Goal: Information Seeking & Learning: Learn about a topic

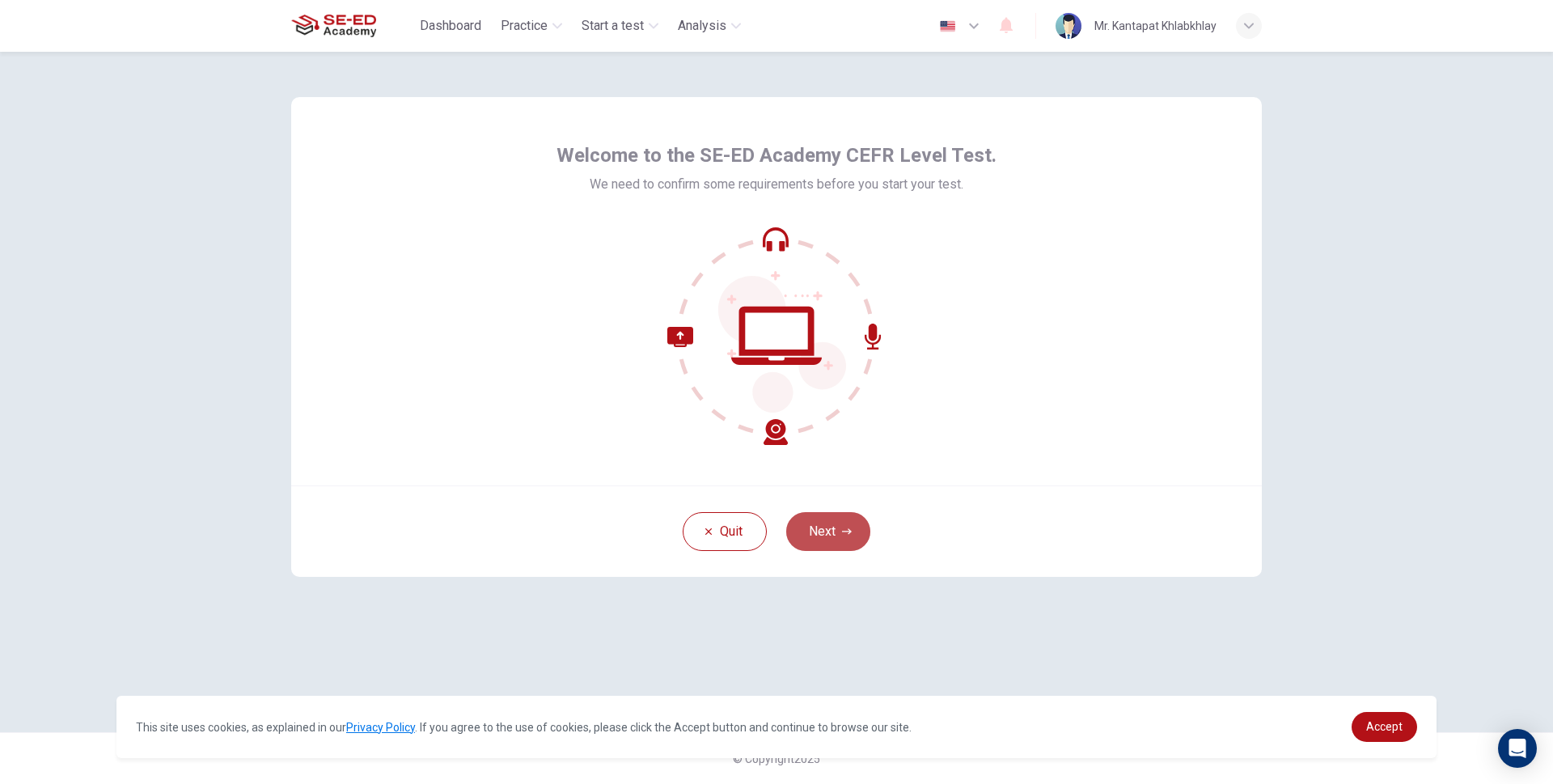
click at [834, 528] on button "Next" at bounding box center [828, 531] width 84 height 39
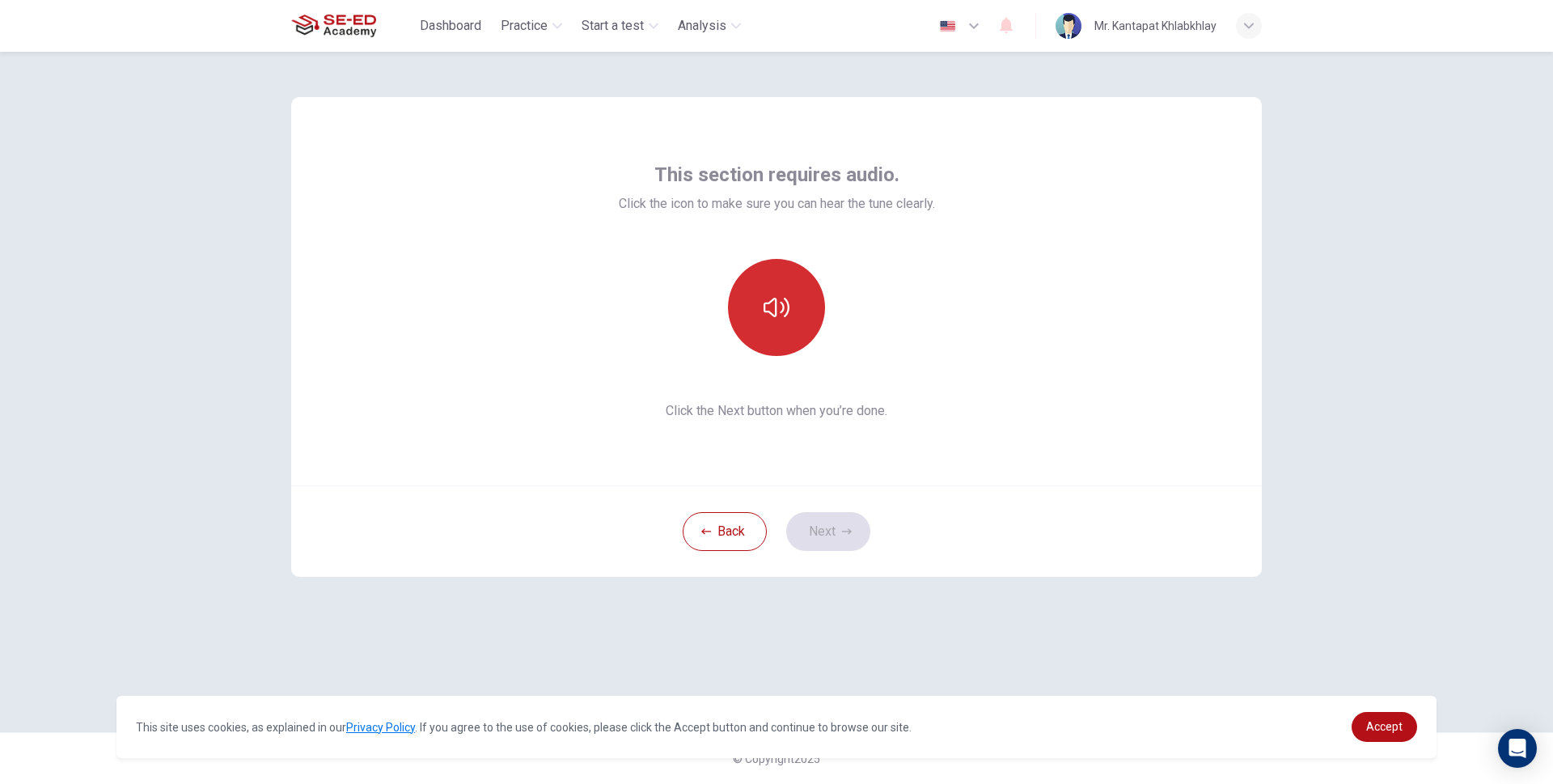
click at [776, 298] on icon "button" at bounding box center [776, 308] width 26 height 19
click at [785, 308] on icon "button" at bounding box center [776, 308] width 26 height 19
click at [785, 308] on icon "button" at bounding box center [776, 307] width 26 height 26
click at [785, 308] on icon "button" at bounding box center [776, 308] width 26 height 19
click at [785, 308] on icon "button" at bounding box center [776, 307] width 26 height 26
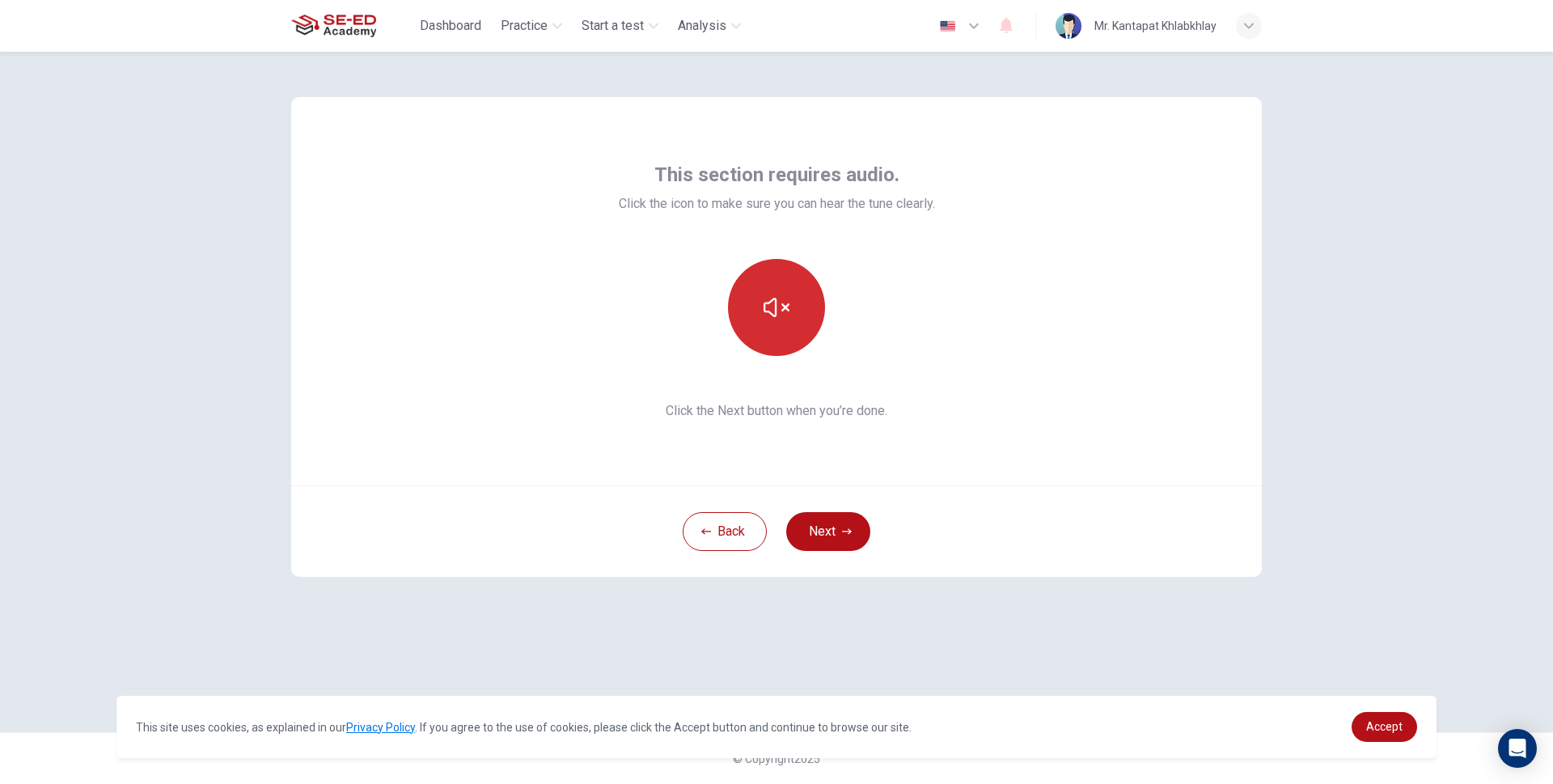
click at [785, 308] on icon "button" at bounding box center [776, 308] width 26 height 19
click at [772, 304] on icon "button" at bounding box center [776, 307] width 26 height 26
click at [776, 305] on icon "button" at bounding box center [776, 307] width 26 height 26
click at [776, 305] on icon "button" at bounding box center [776, 308] width 26 height 19
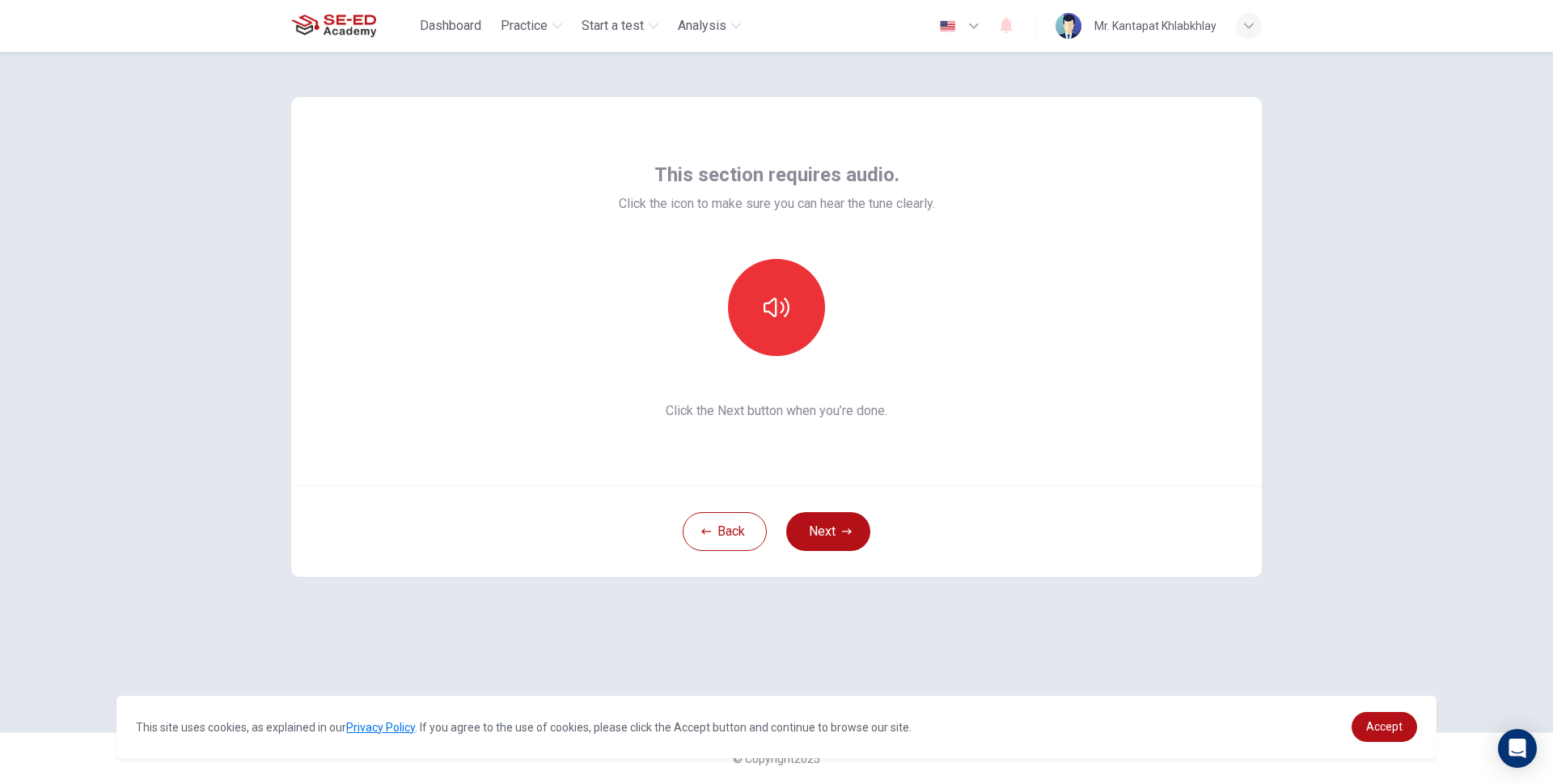
click at [826, 531] on button "Next" at bounding box center [828, 531] width 84 height 39
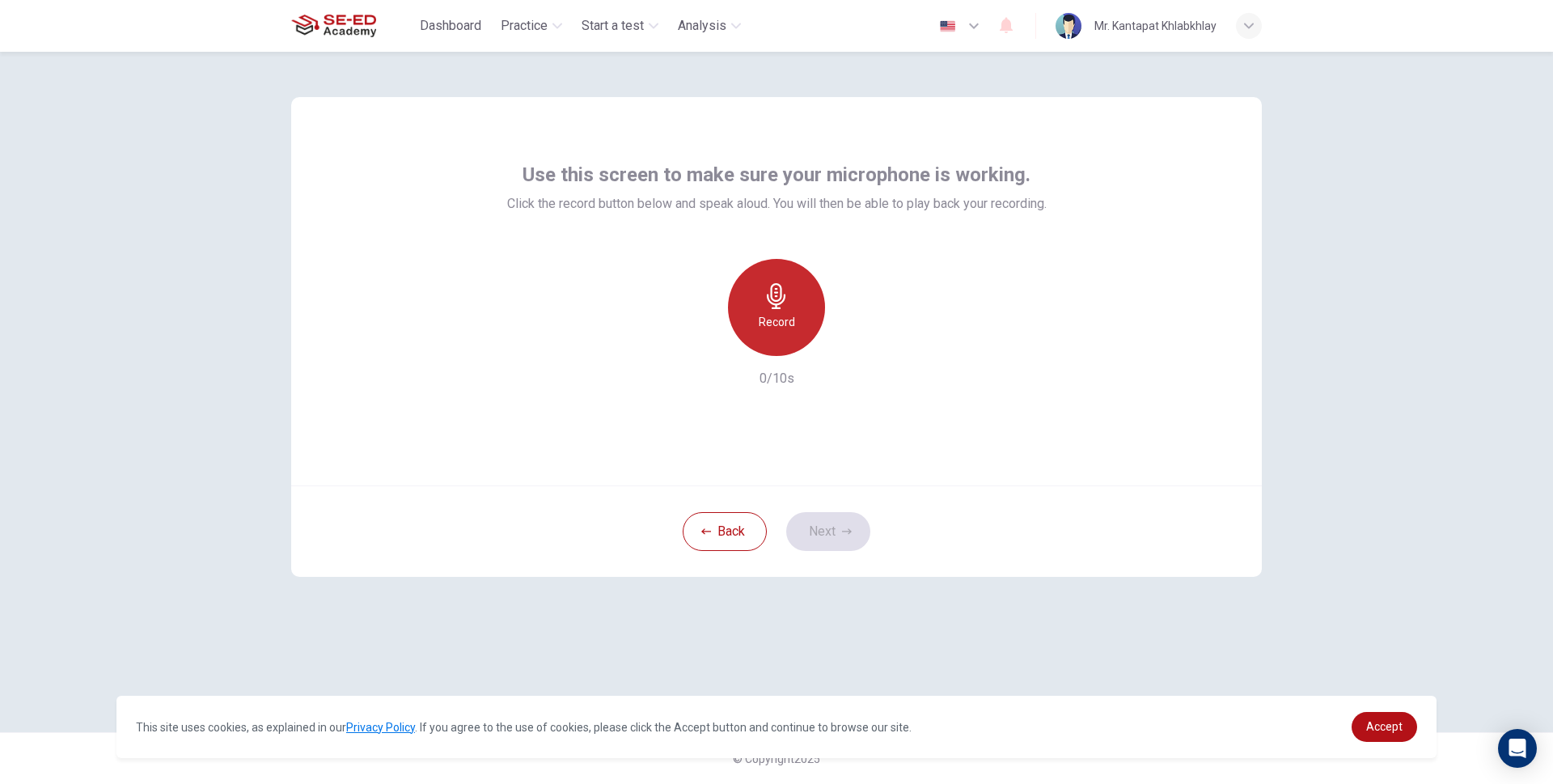
click at [764, 305] on icon "button" at bounding box center [776, 295] width 26 height 26
click at [845, 349] on icon "button" at bounding box center [851, 343] width 16 height 16
click at [848, 346] on icon "button" at bounding box center [851, 343] width 16 height 16
click at [853, 530] on button "Next" at bounding box center [828, 531] width 84 height 39
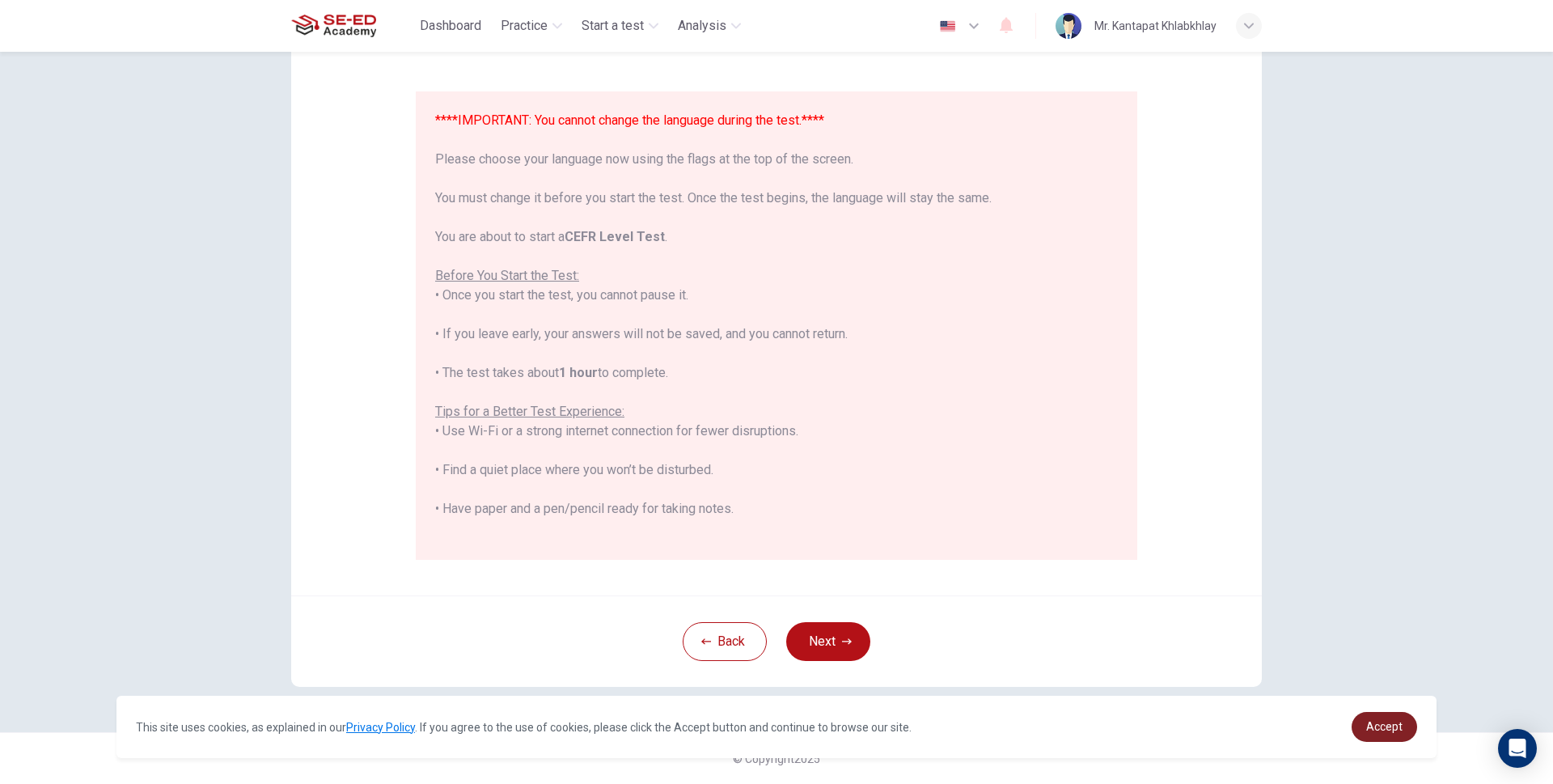
click at [1372, 726] on span "Accept" at bounding box center [1385, 726] width 37 height 13
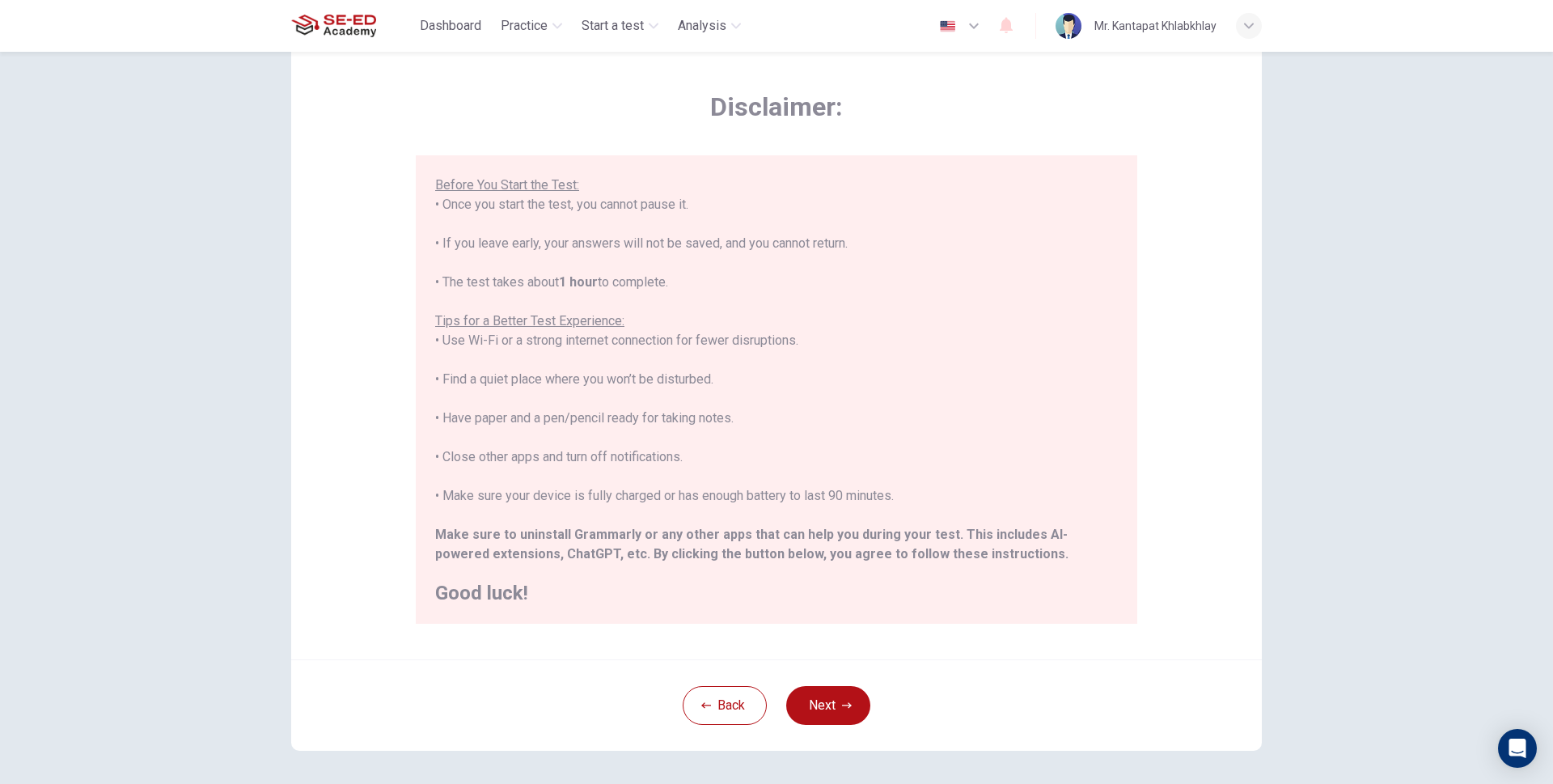
scroll to position [115, 0]
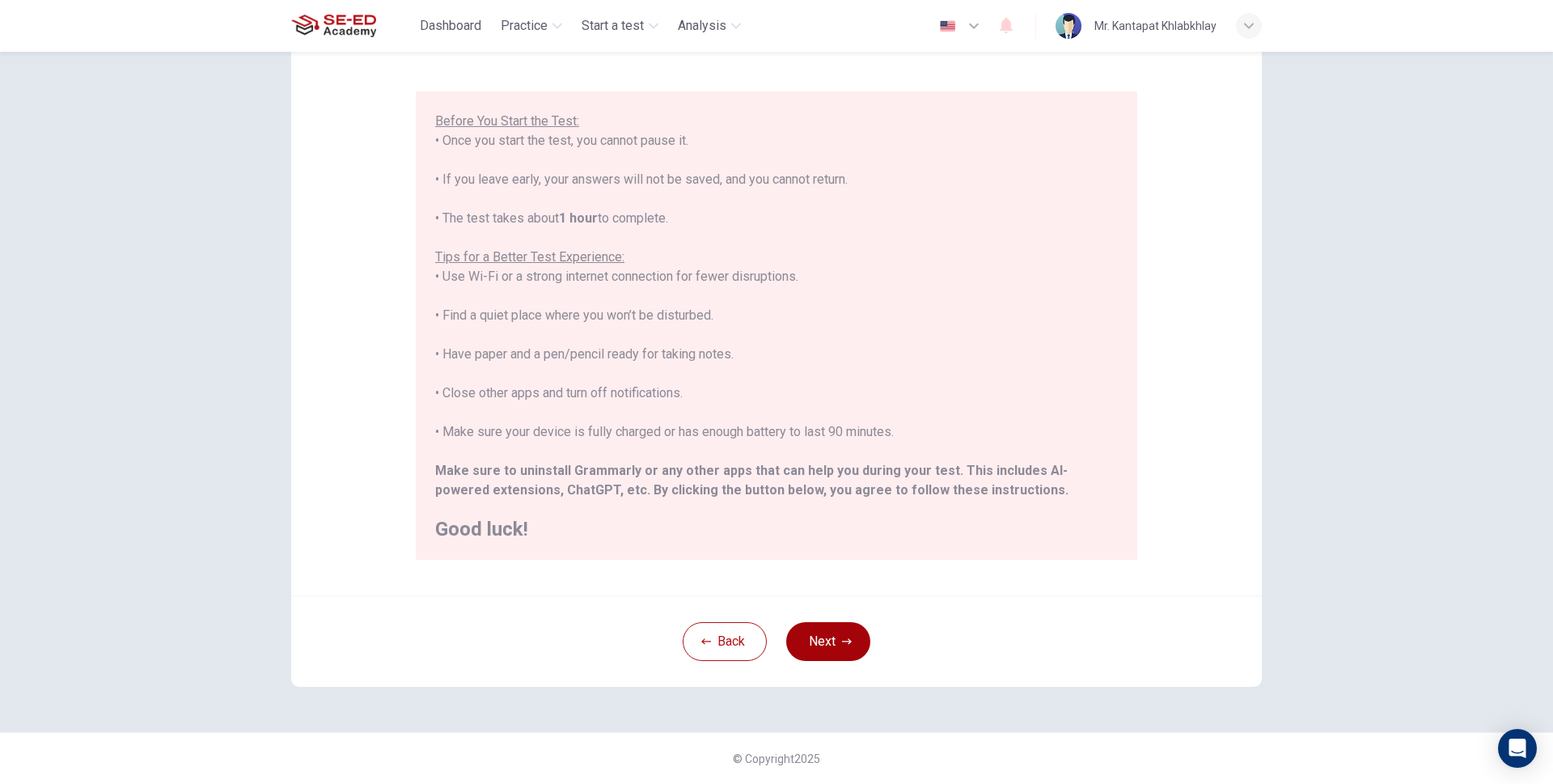
click at [806, 642] on button "Next" at bounding box center [828, 642] width 84 height 39
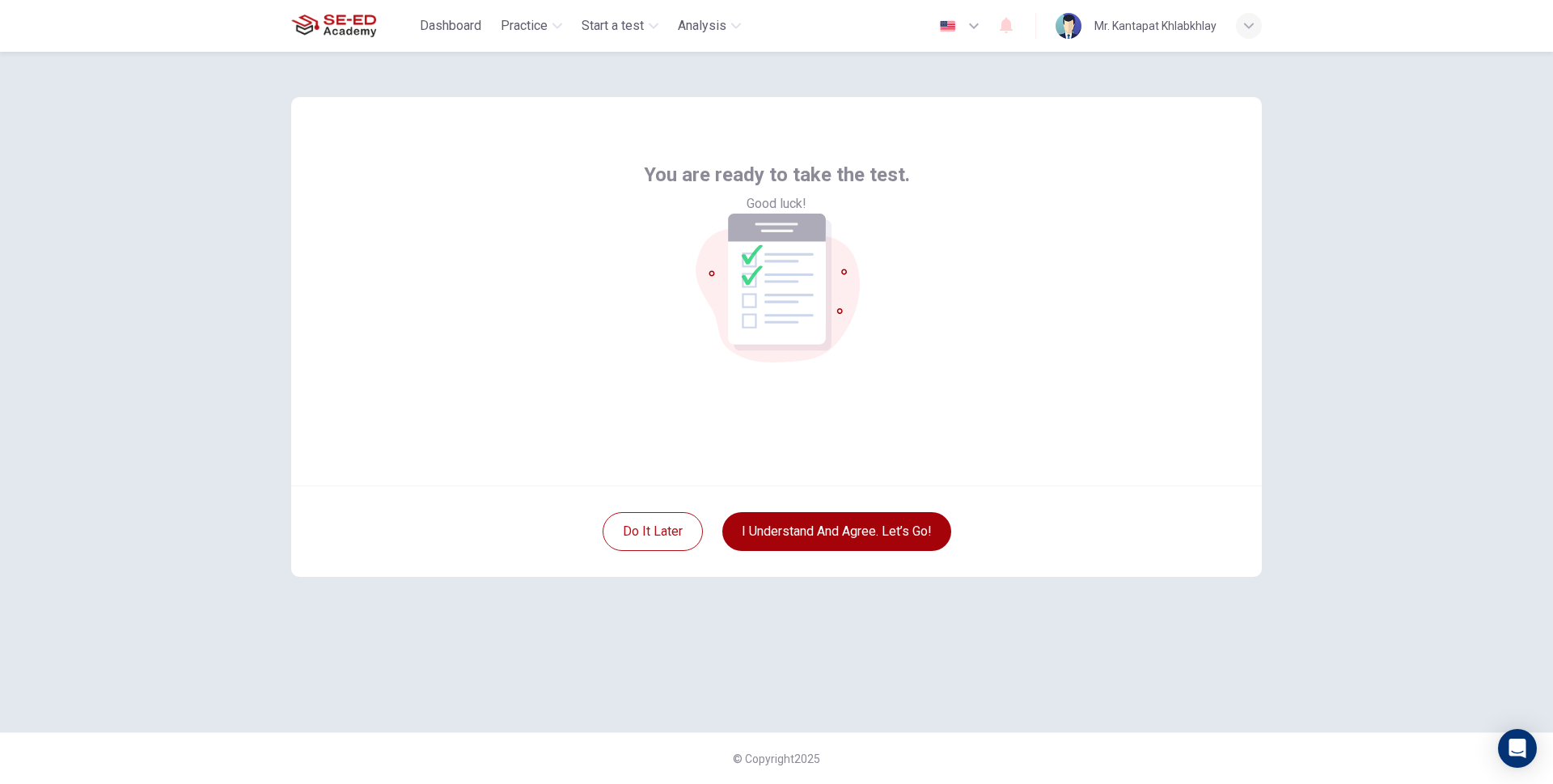
click at [863, 528] on button "I understand and agree. Let’s go!" at bounding box center [837, 531] width 228 height 39
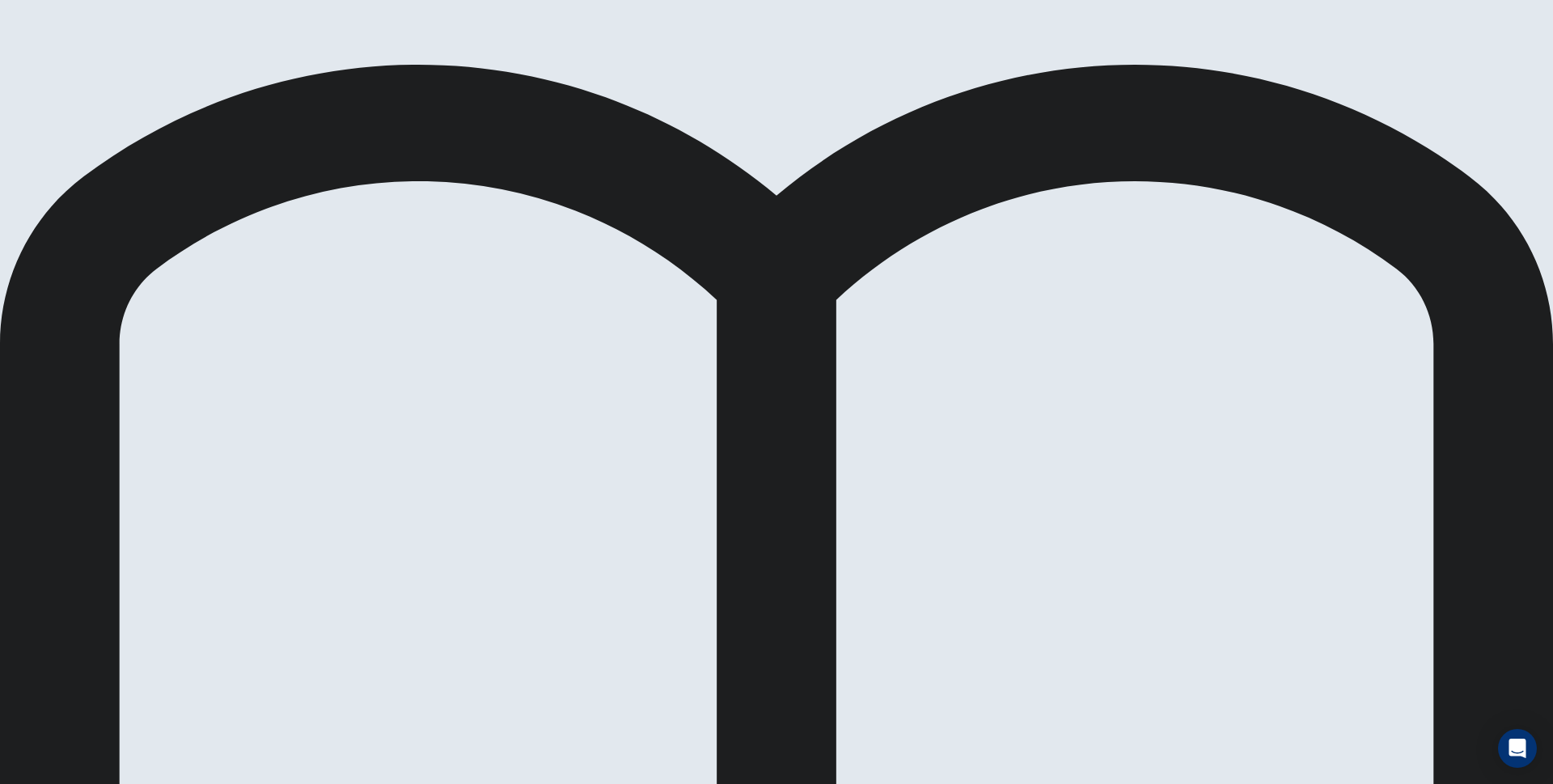
drag, startPoint x: 804, startPoint y: 119, endPoint x: 940, endPoint y: 150, distance: 139.5
drag, startPoint x: 799, startPoint y: 116, endPoint x: 877, endPoint y: 140, distance: 81.6
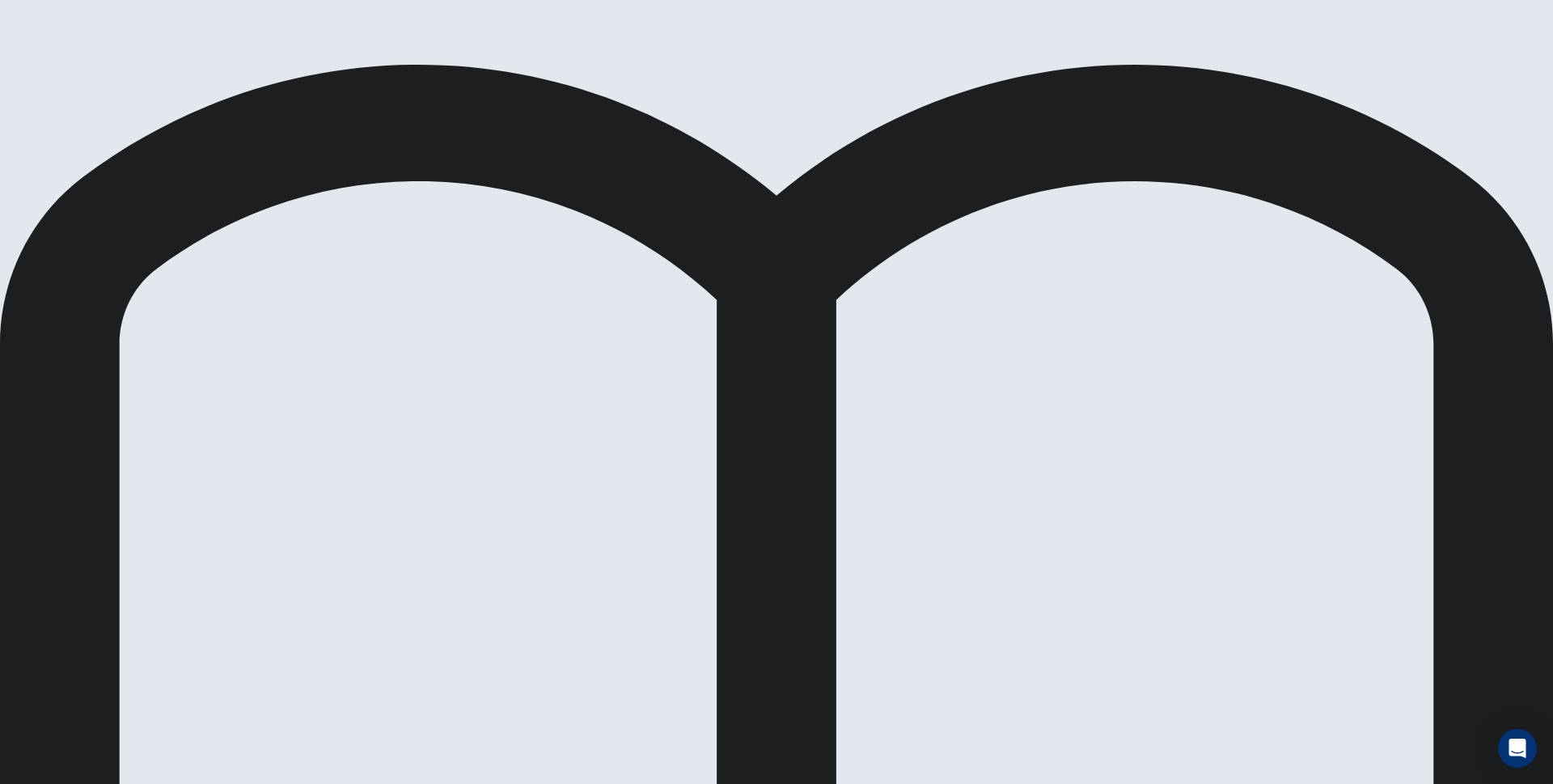
drag, startPoint x: 805, startPoint y: 121, endPoint x: 948, endPoint y: 152, distance: 146.3
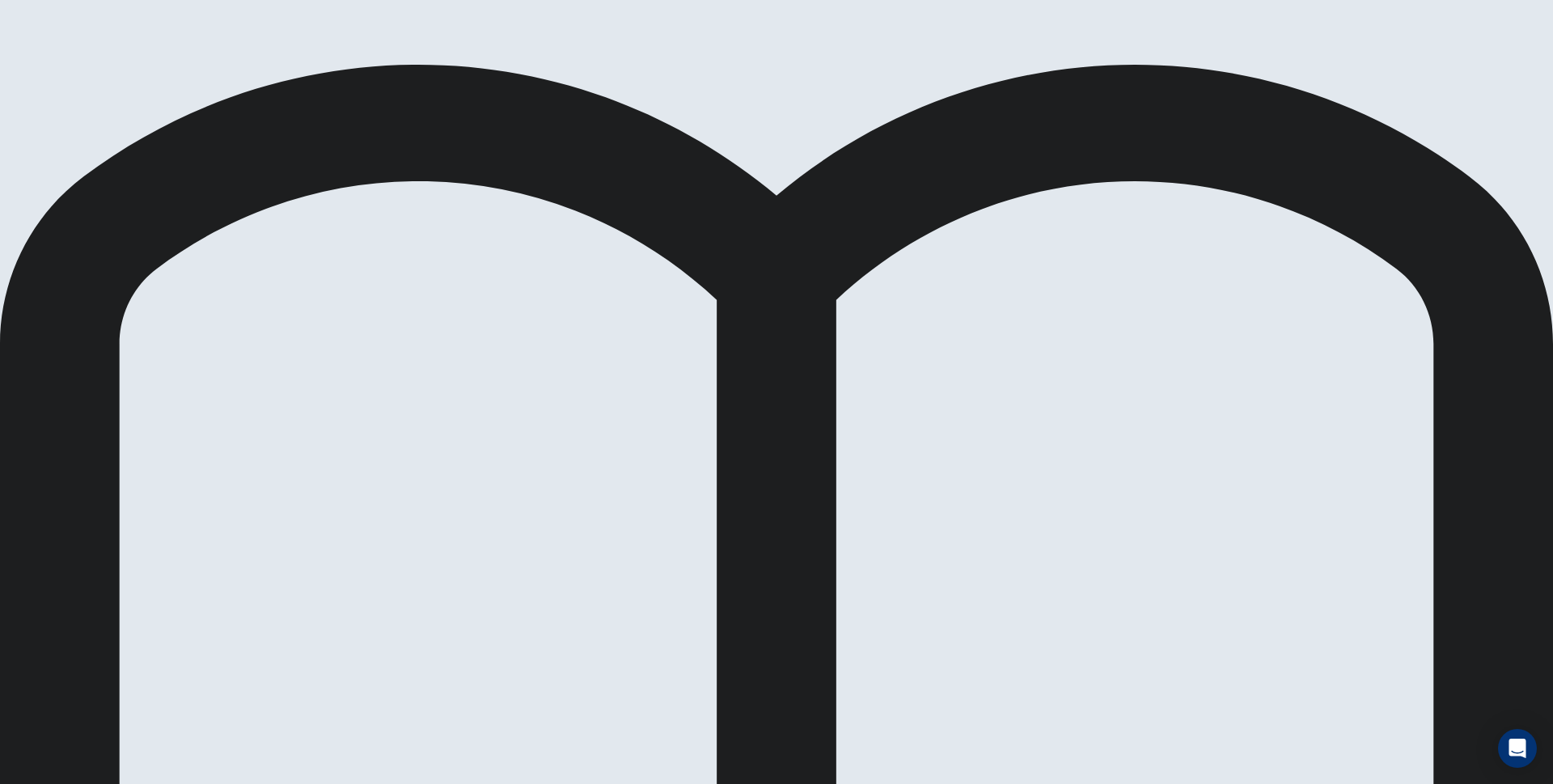
scroll to position [275, 0]
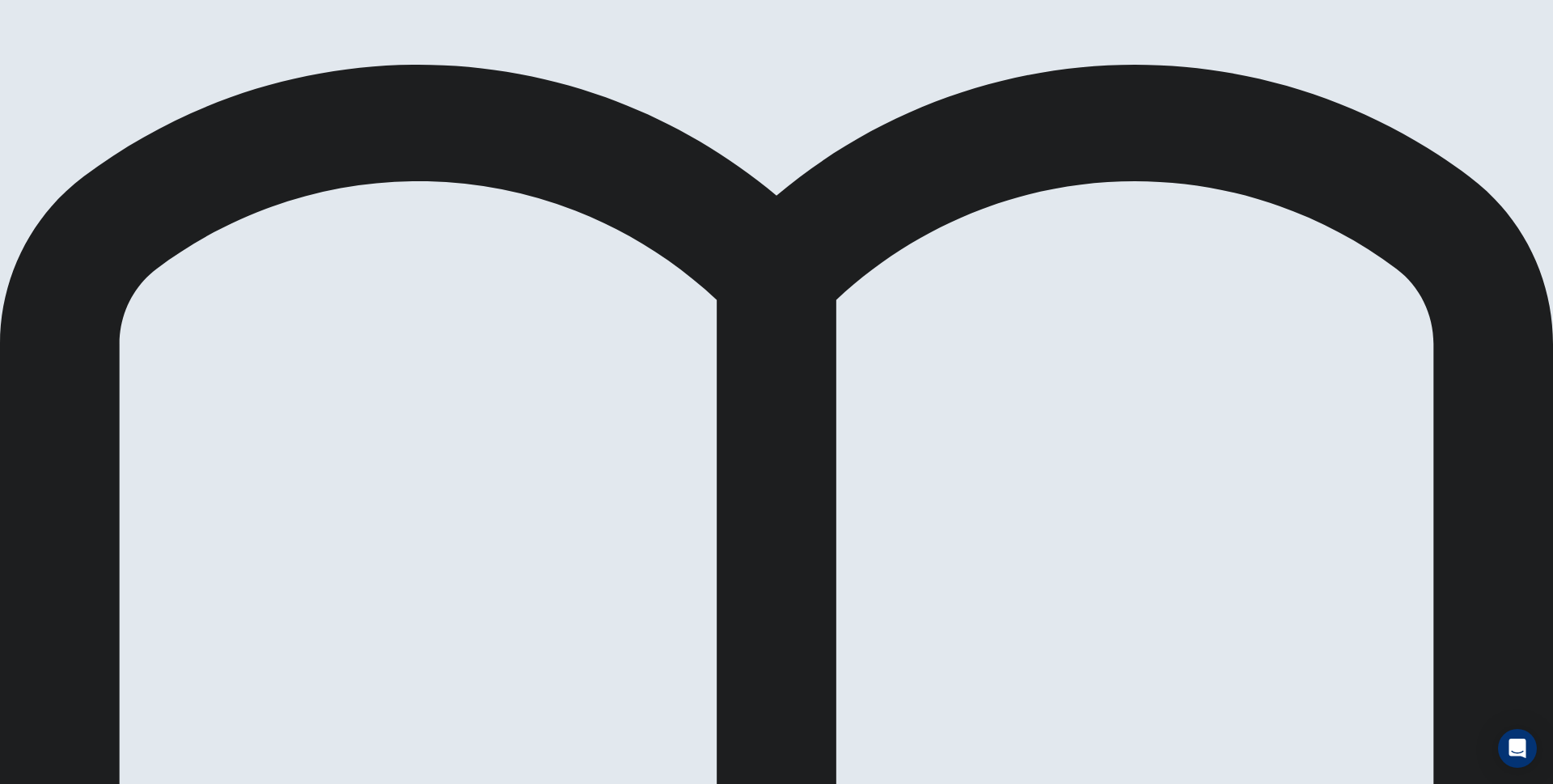
drag, startPoint x: 356, startPoint y: 415, endPoint x: 625, endPoint y: 437, distance: 269.9
drag, startPoint x: 431, startPoint y: 412, endPoint x: 685, endPoint y: 499, distance: 268.5
drag, startPoint x: 551, startPoint y: 483, endPoint x: 460, endPoint y: 463, distance: 93.2
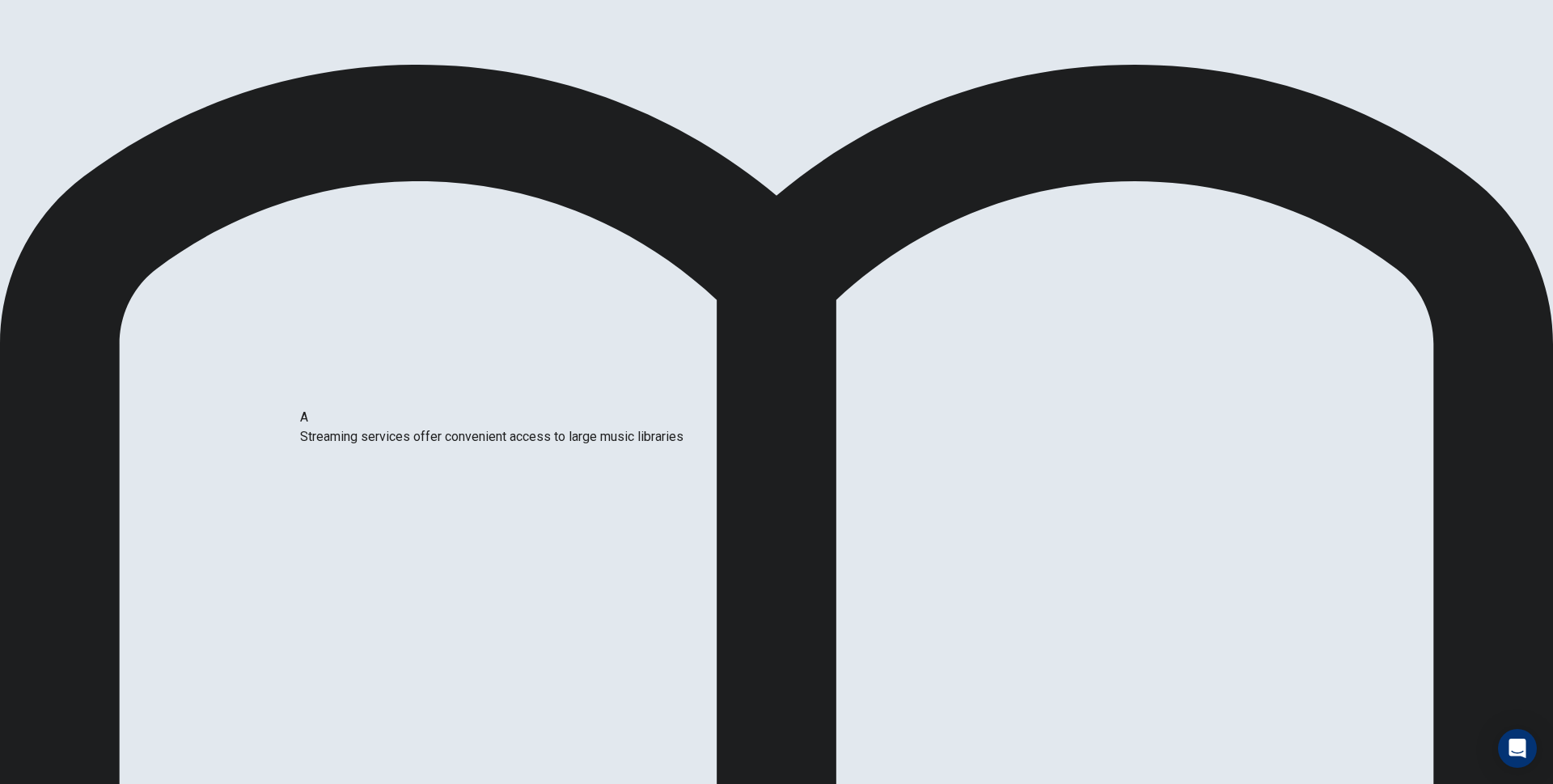
drag, startPoint x: 730, startPoint y: 406, endPoint x: 421, endPoint y: 439, distance: 310.8
drag, startPoint x: 452, startPoint y: 587, endPoint x: 670, endPoint y: 459, distance: 252.8
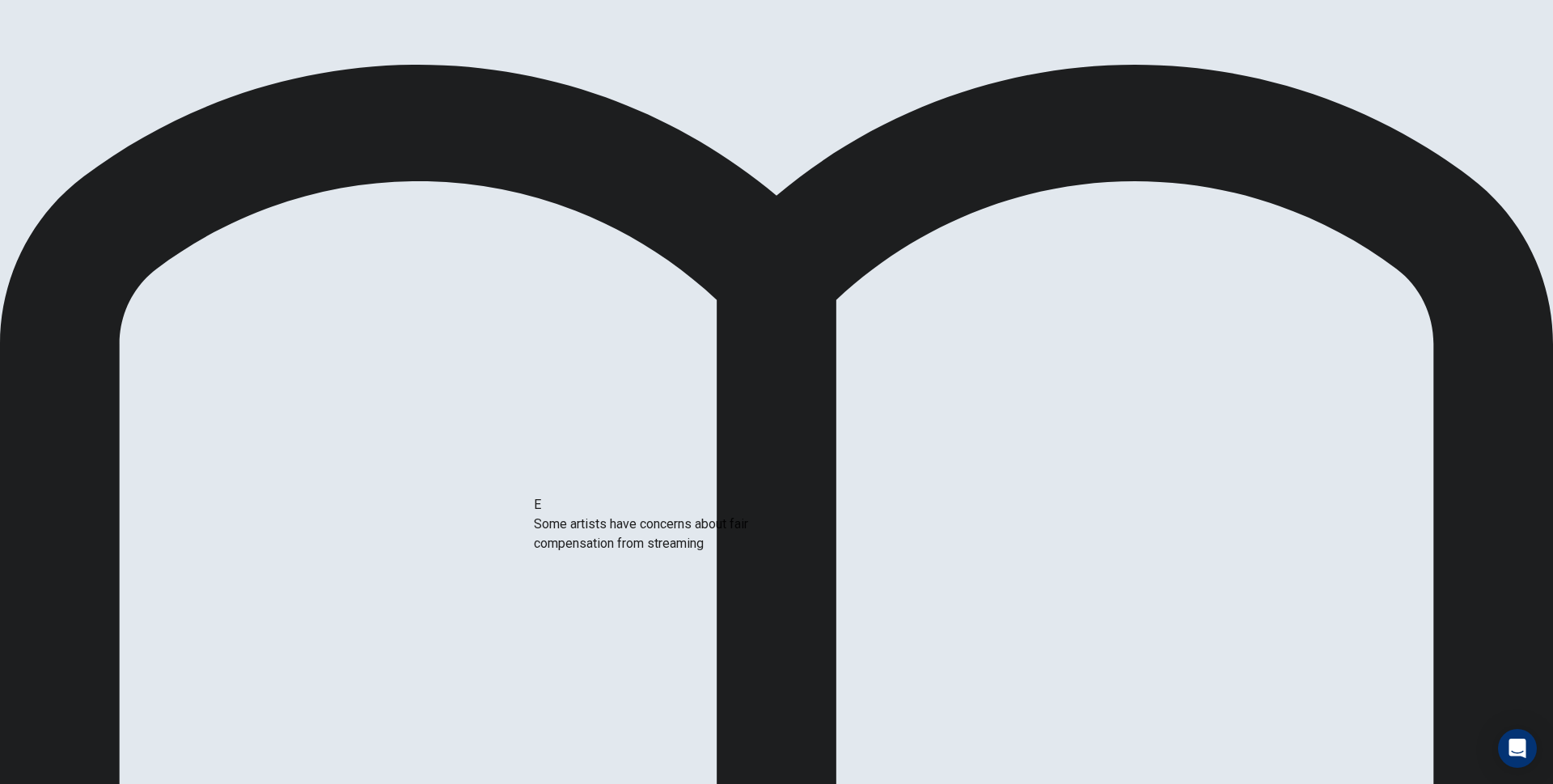
drag, startPoint x: 472, startPoint y: 510, endPoint x: 694, endPoint y: 491, distance: 222.8
drag, startPoint x: 513, startPoint y: 493, endPoint x: 738, endPoint y: 492, distance: 225.0
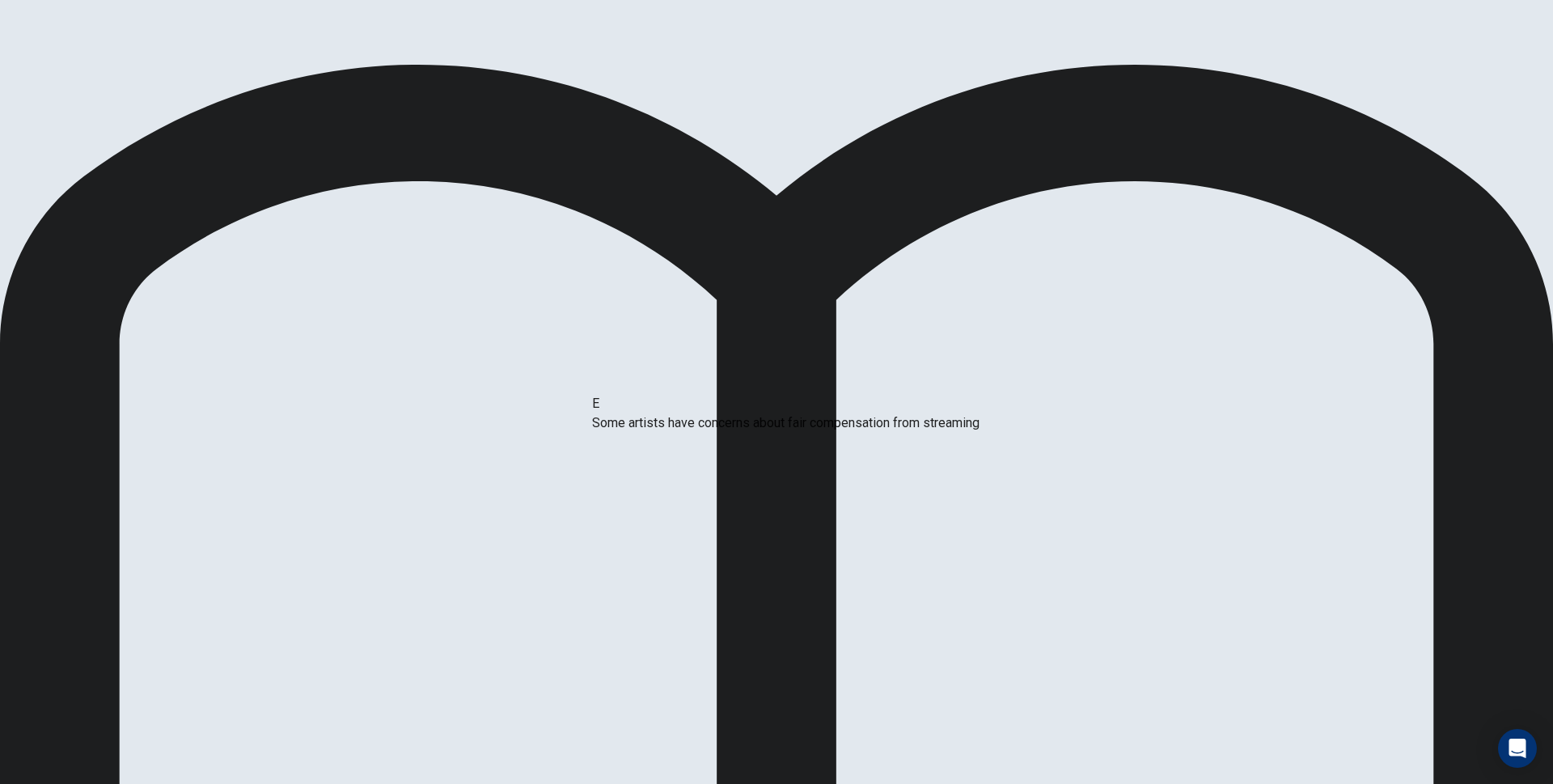
scroll to position [29, 0]
drag, startPoint x: 695, startPoint y: 447, endPoint x: 688, endPoint y: 386, distance: 61.4
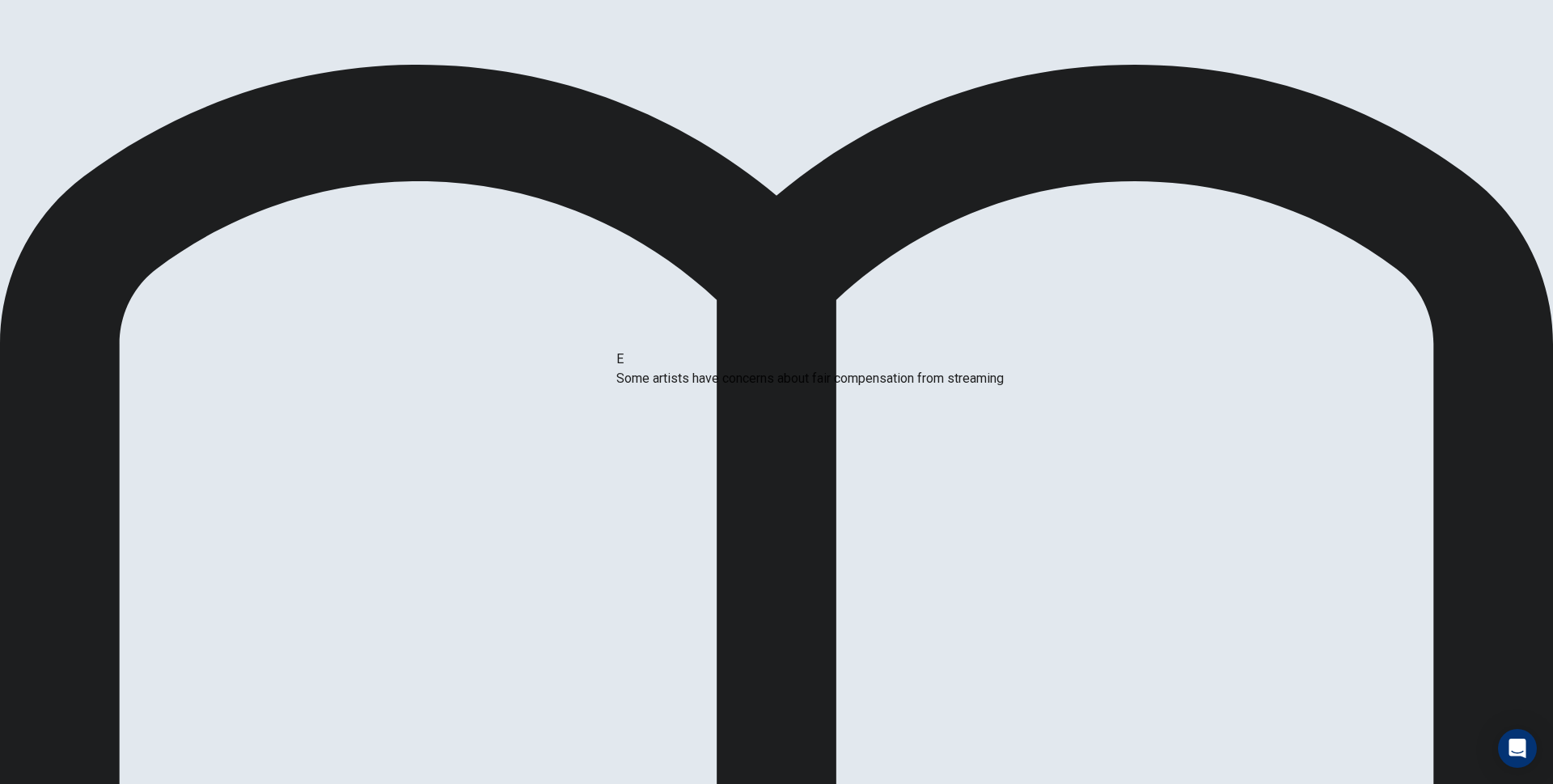
drag, startPoint x: 697, startPoint y: 475, endPoint x: 716, endPoint y: 389, distance: 88.1
drag, startPoint x: 550, startPoint y: 488, endPoint x: 457, endPoint y: 505, distance: 94.5
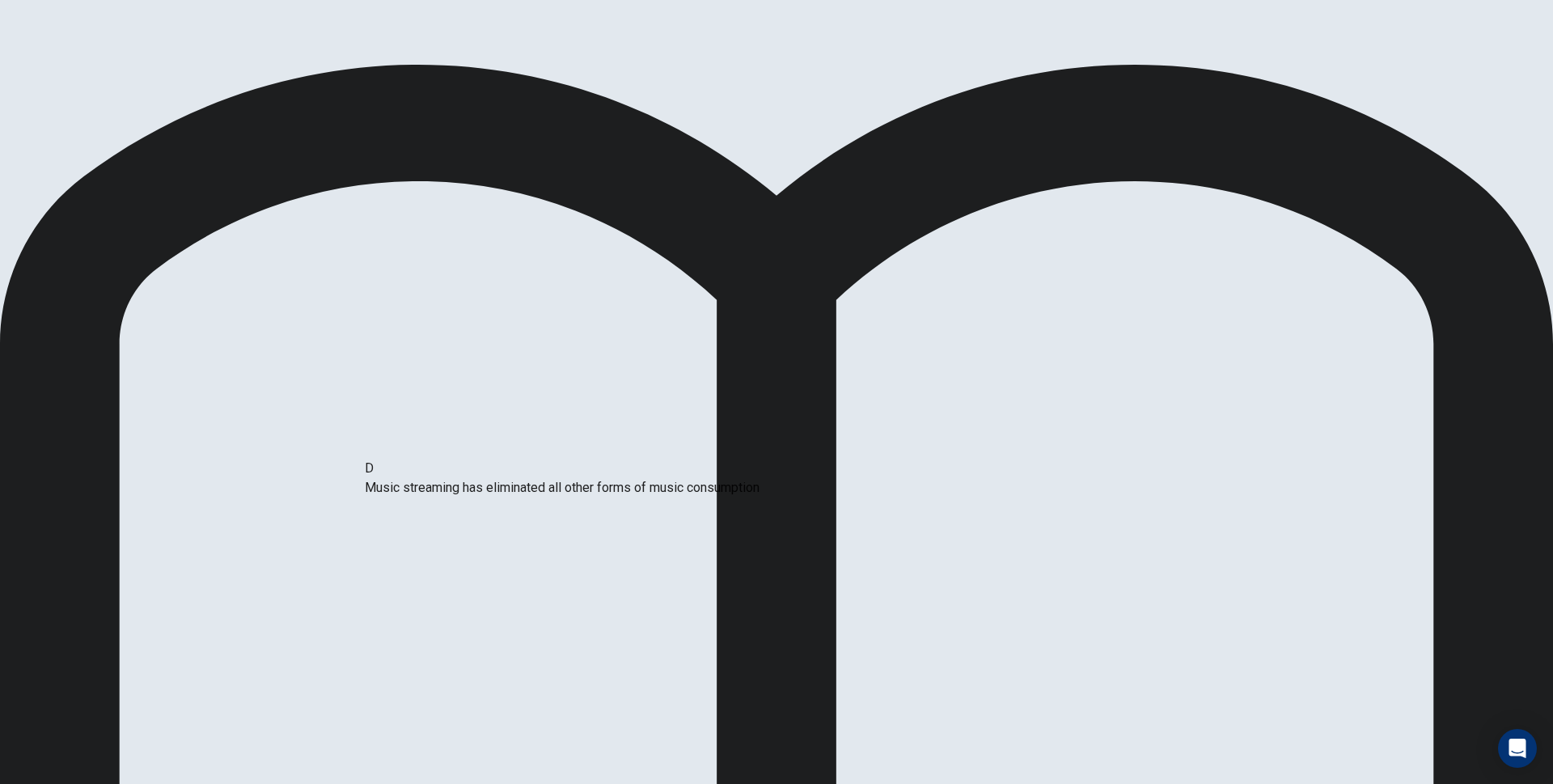
drag, startPoint x: 676, startPoint y: 396, endPoint x: 489, endPoint y: 466, distance: 199.7
drag, startPoint x: 581, startPoint y: 450, endPoint x: 454, endPoint y: 485, distance: 131.7
drag, startPoint x: 652, startPoint y: 424, endPoint x: 438, endPoint y: 486, distance: 222.8
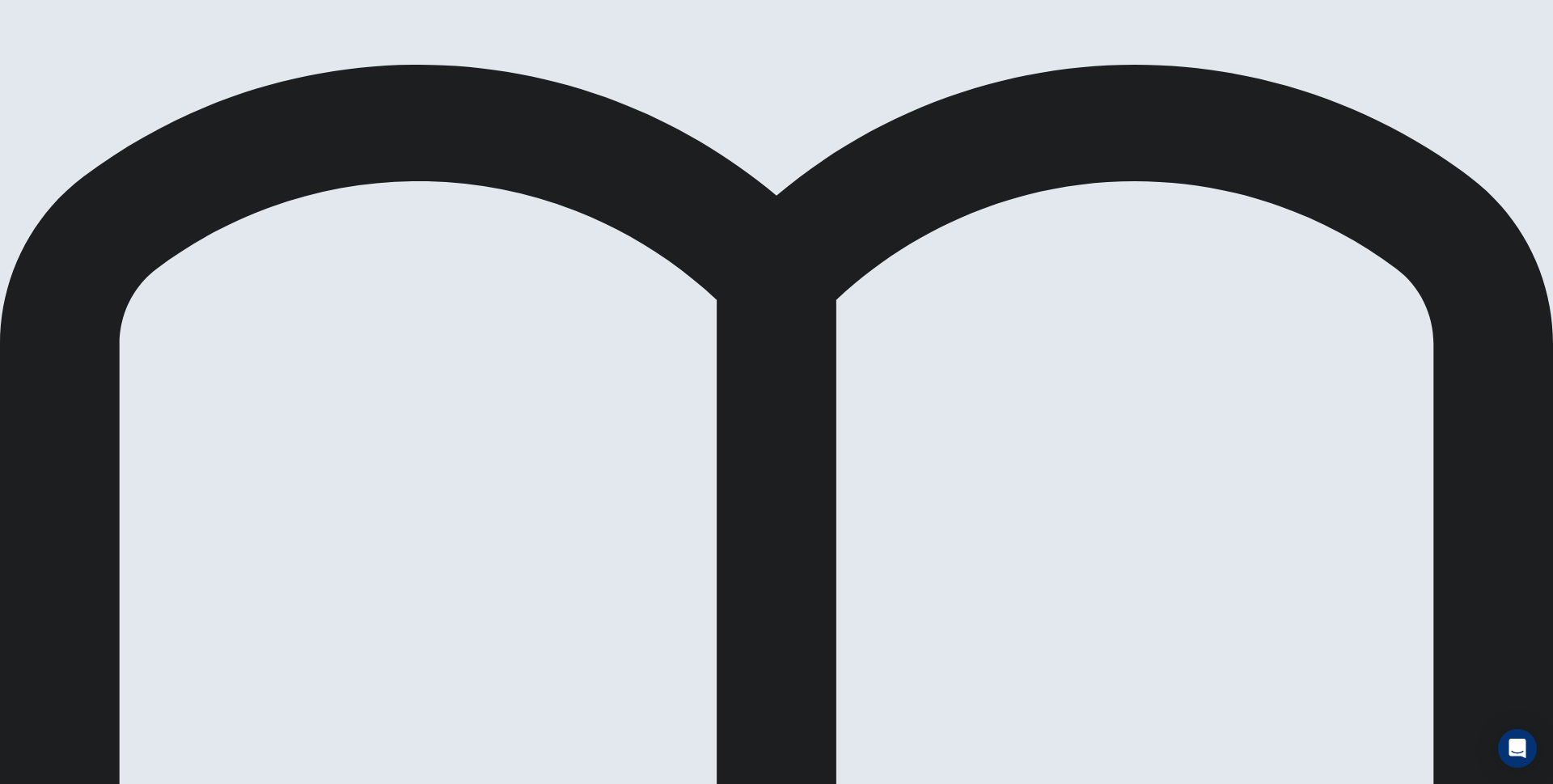
drag, startPoint x: 457, startPoint y: 426, endPoint x: 722, endPoint y: 442, distance: 265.5
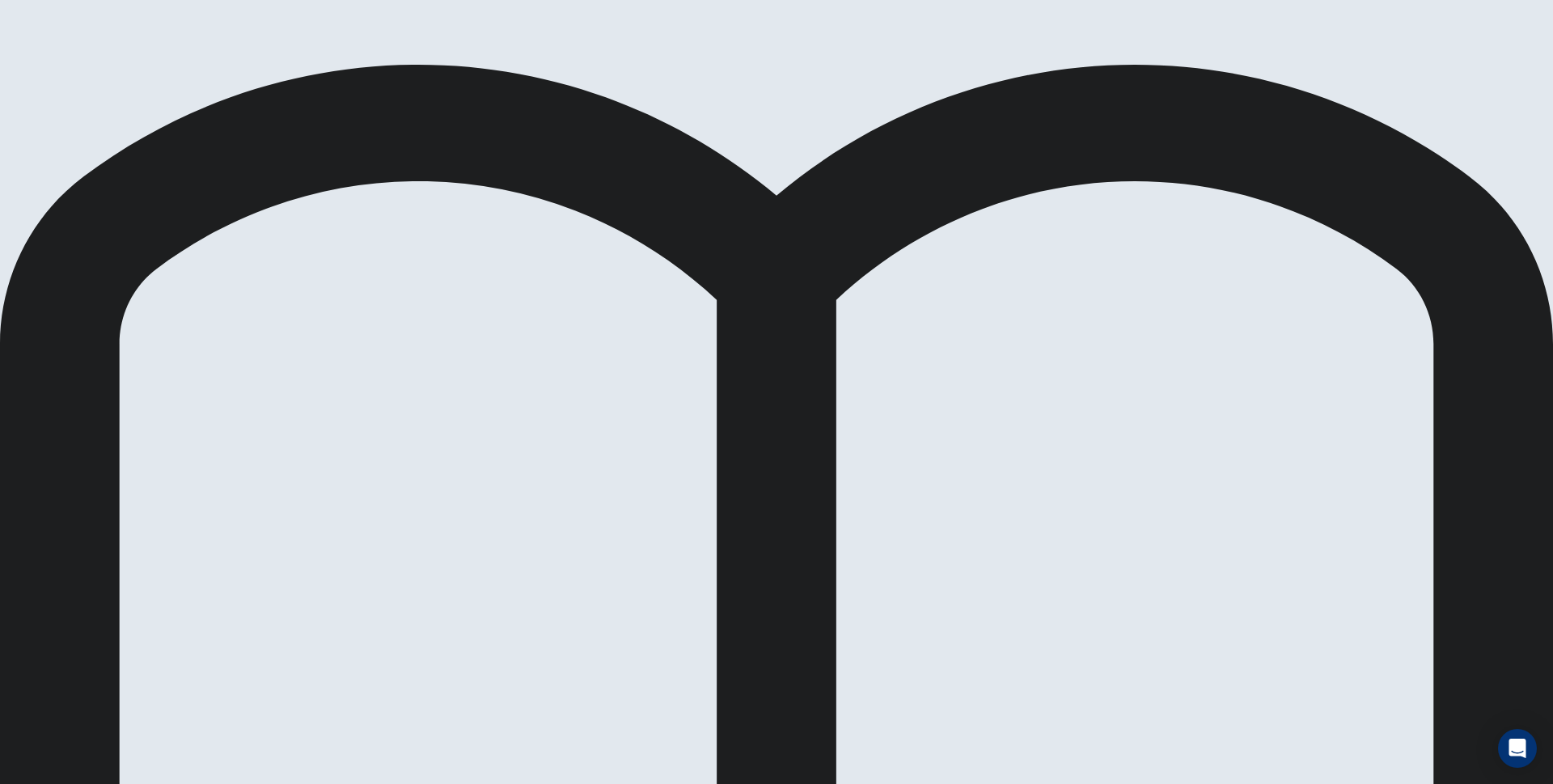
scroll to position [81, 0]
drag, startPoint x: 416, startPoint y: 432, endPoint x: 688, endPoint y: 490, distance: 278.1
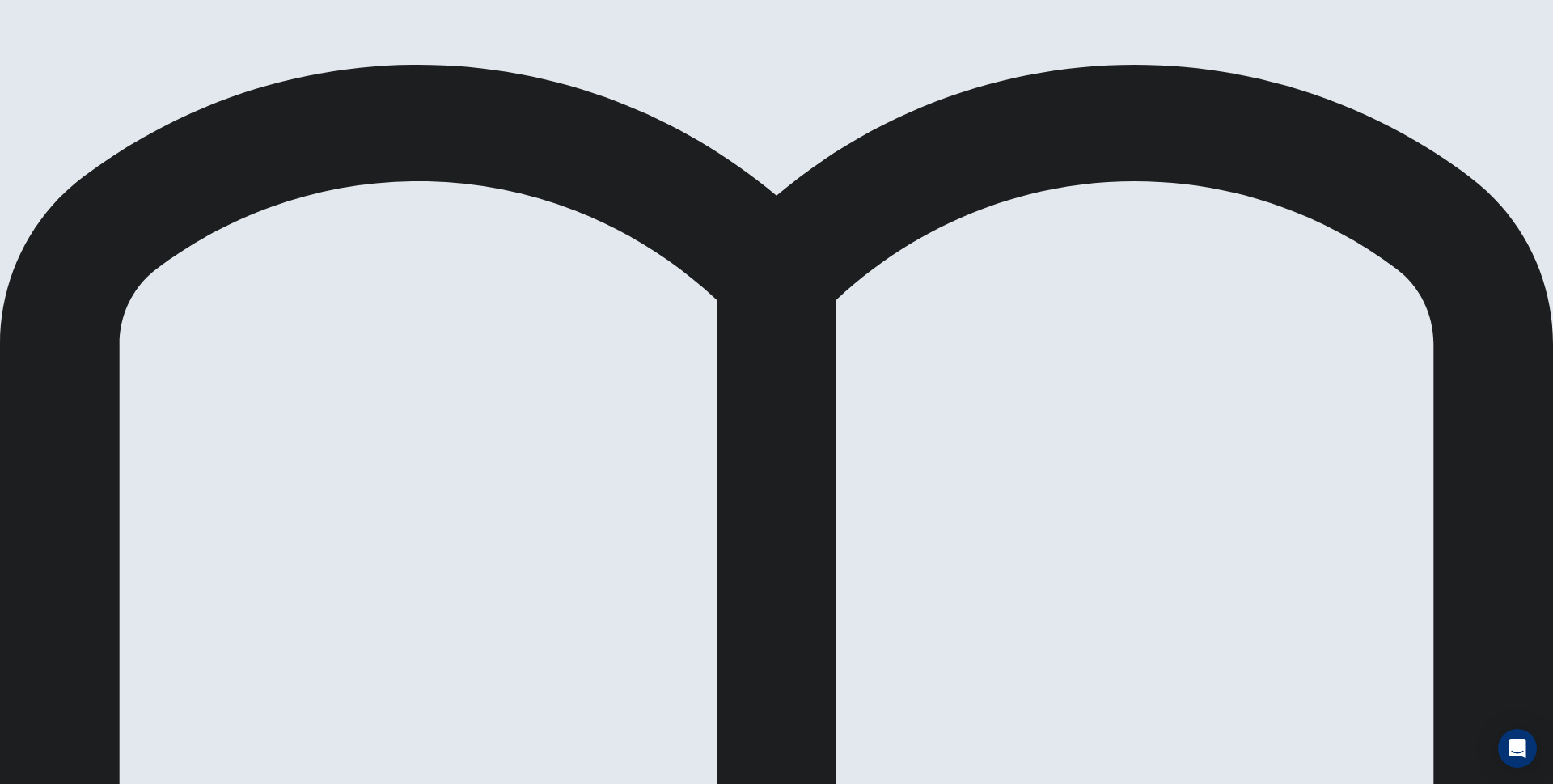
drag, startPoint x: 452, startPoint y: 499, endPoint x: 699, endPoint y: 552, distance: 252.6
drag, startPoint x: 518, startPoint y: 465, endPoint x: 680, endPoint y: 608, distance: 216.1
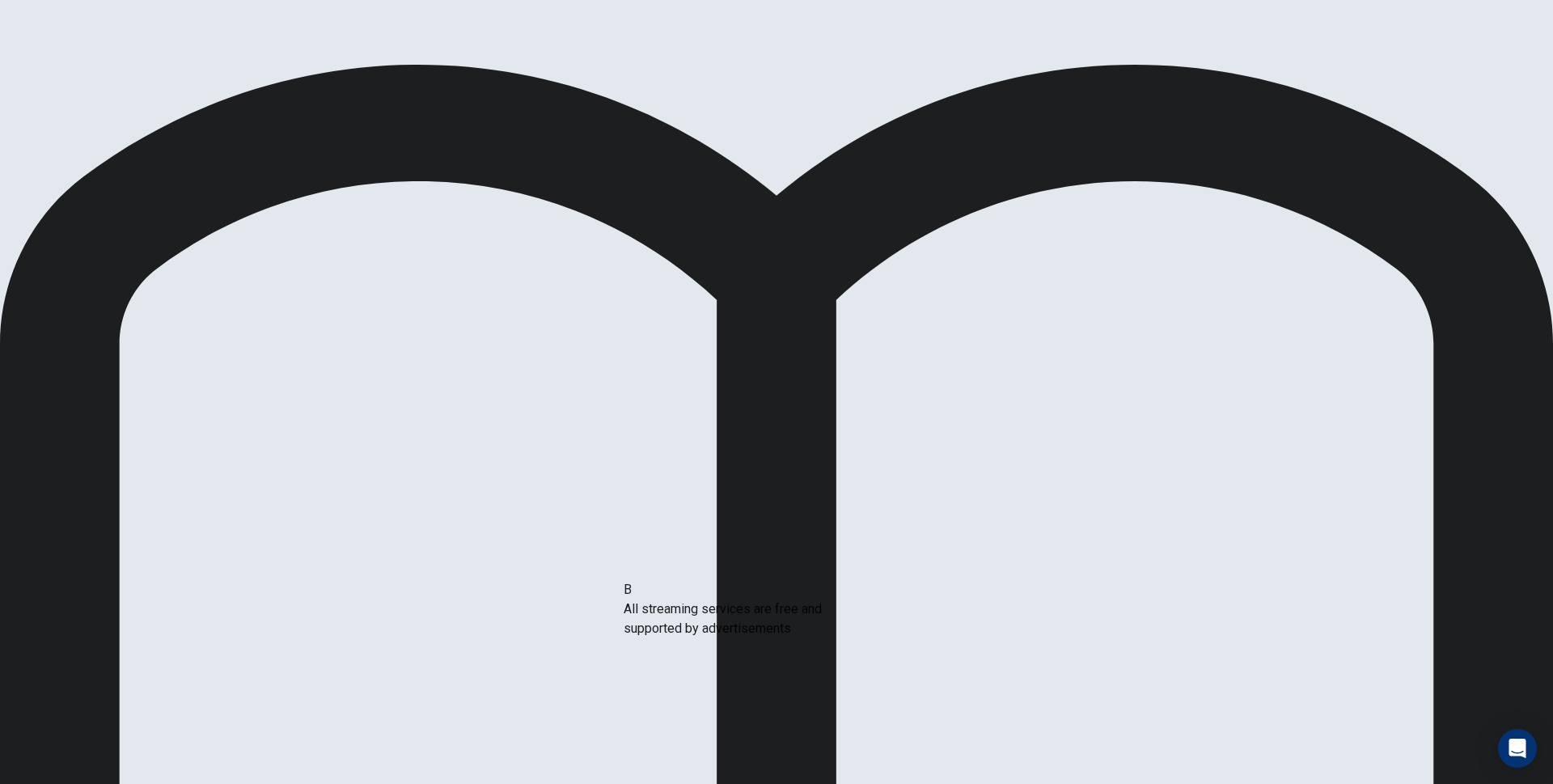
drag, startPoint x: 420, startPoint y: 406, endPoint x: 721, endPoint y: 610, distance: 363.6
drag, startPoint x: 453, startPoint y: 398, endPoint x: 782, endPoint y: 570, distance: 371.2
drag, startPoint x: 406, startPoint y: 401, endPoint x: 723, endPoint y: 431, distance: 318.4
drag, startPoint x: 514, startPoint y: 414, endPoint x: 821, endPoint y: 613, distance: 365.9
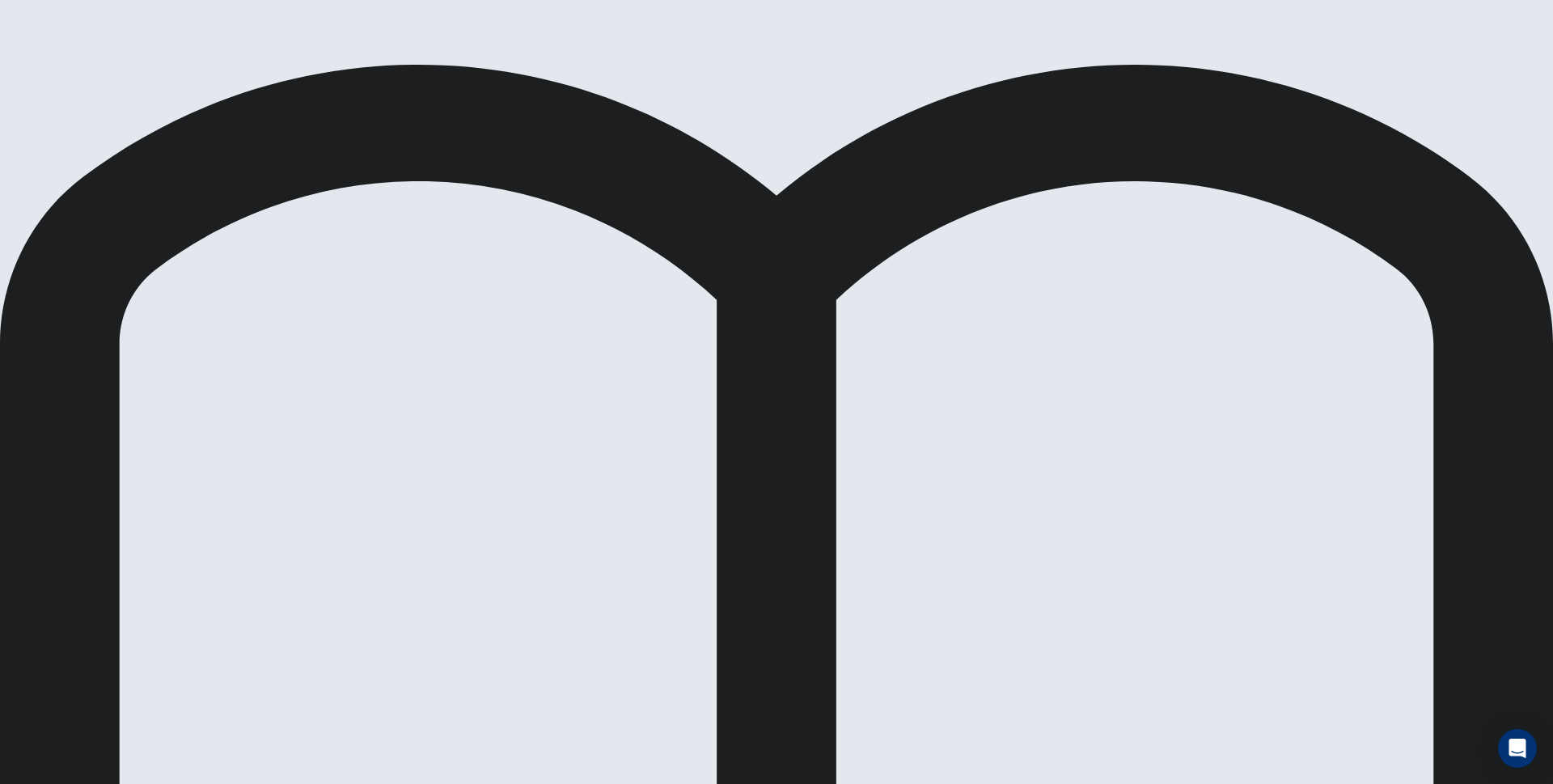
scroll to position [8, 0]
drag, startPoint x: 426, startPoint y: 394, endPoint x: 741, endPoint y: 608, distance: 380.8
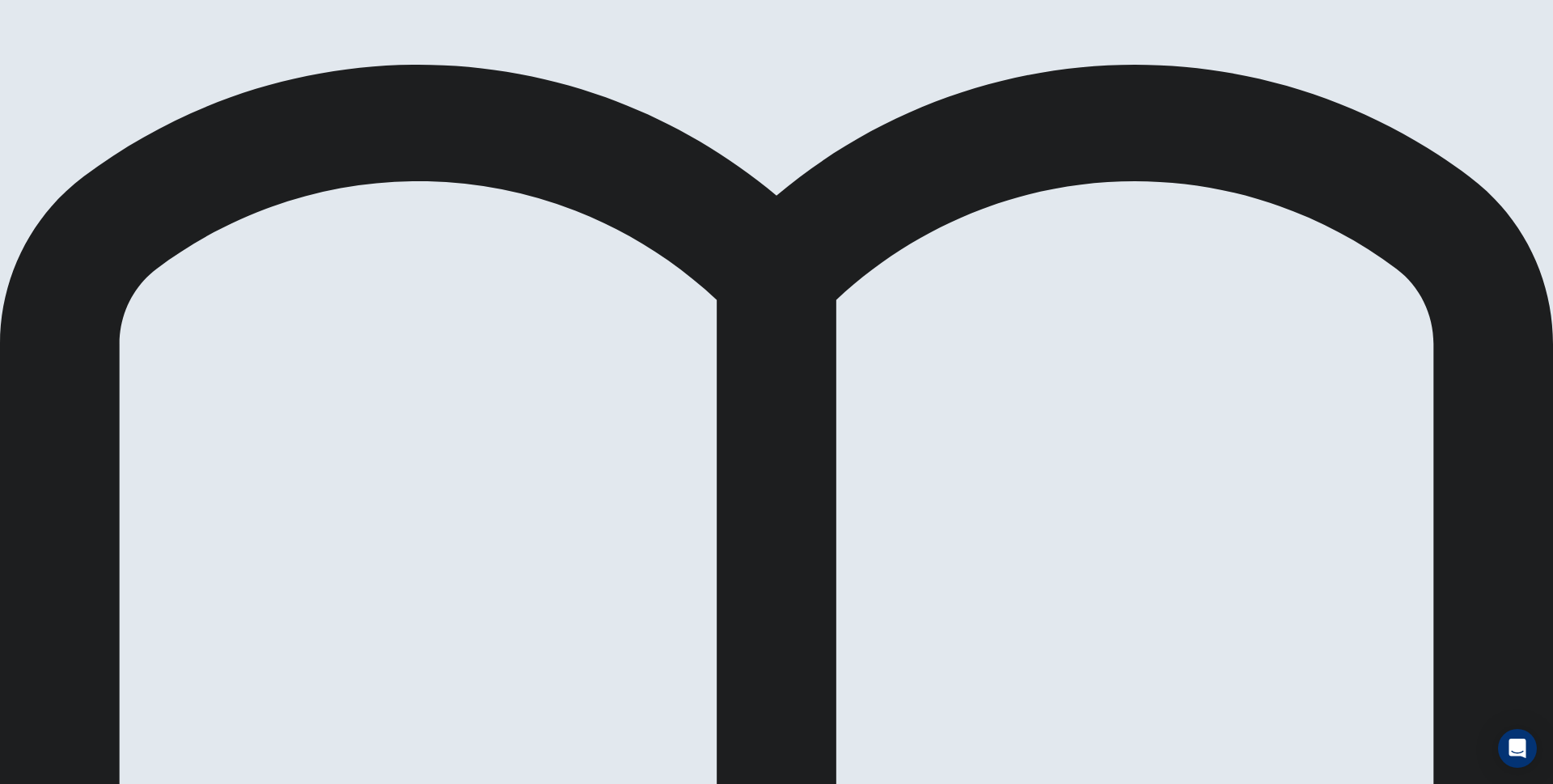
scroll to position [139, 0]
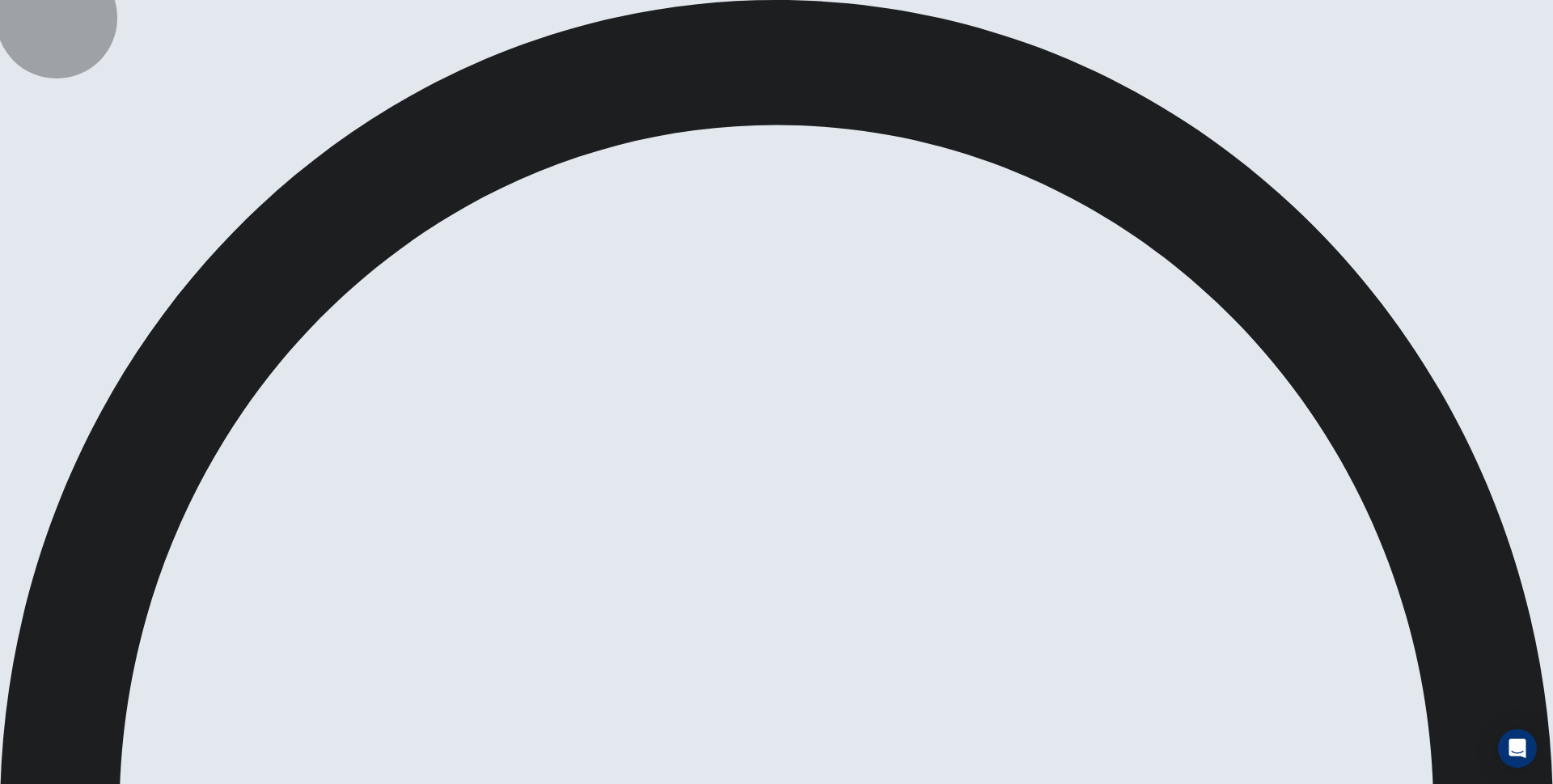
type input "0.8"
click at [923, 44] on span at bounding box center [923, 44] width 0 height 0
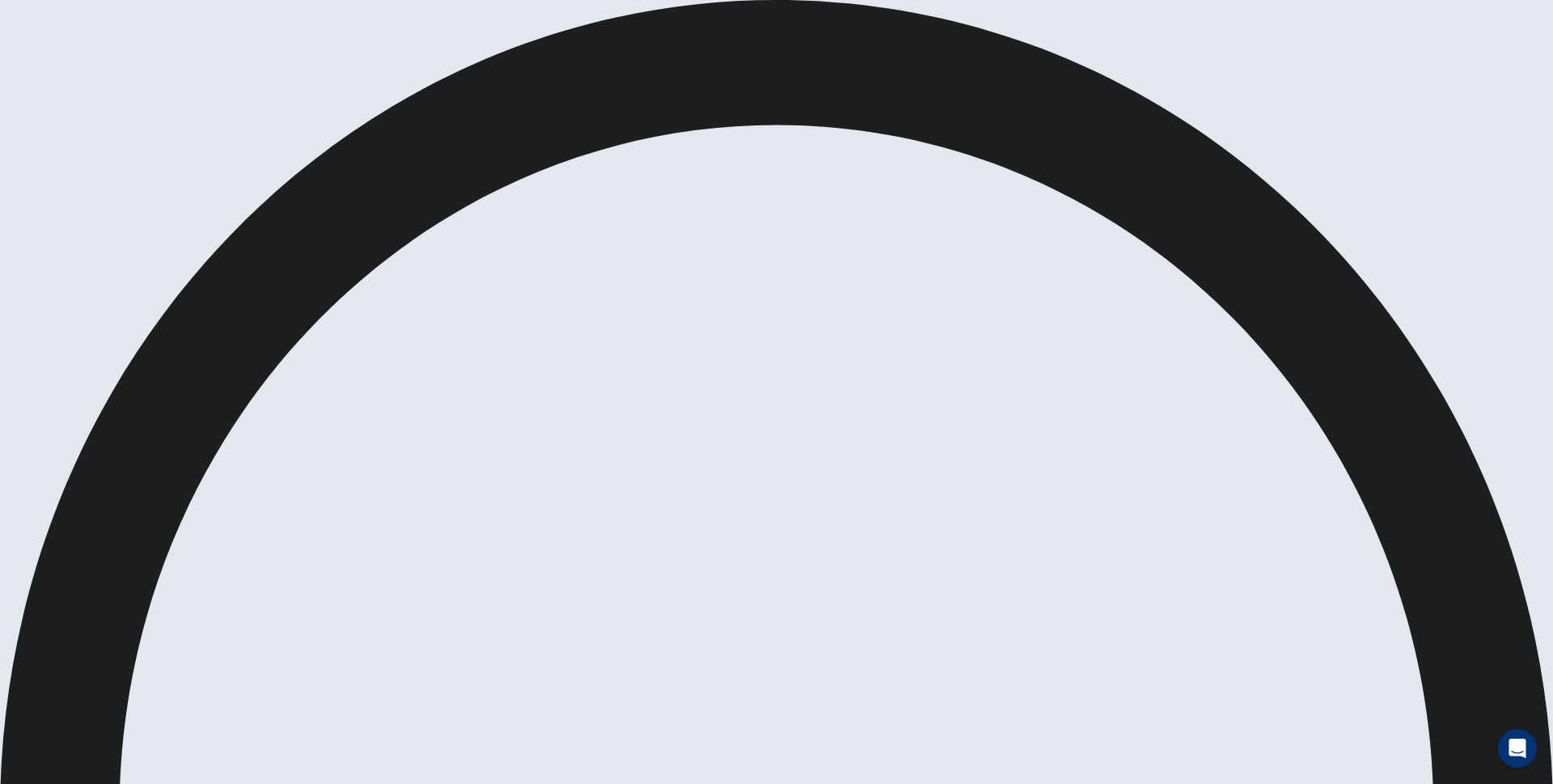
click at [923, 44] on span at bounding box center [923, 44] width 0 height 0
drag, startPoint x: 977, startPoint y: 58, endPoint x: 954, endPoint y: 64, distance: 23.8
click at [923, 44] on span at bounding box center [923, 44] width 0 height 0
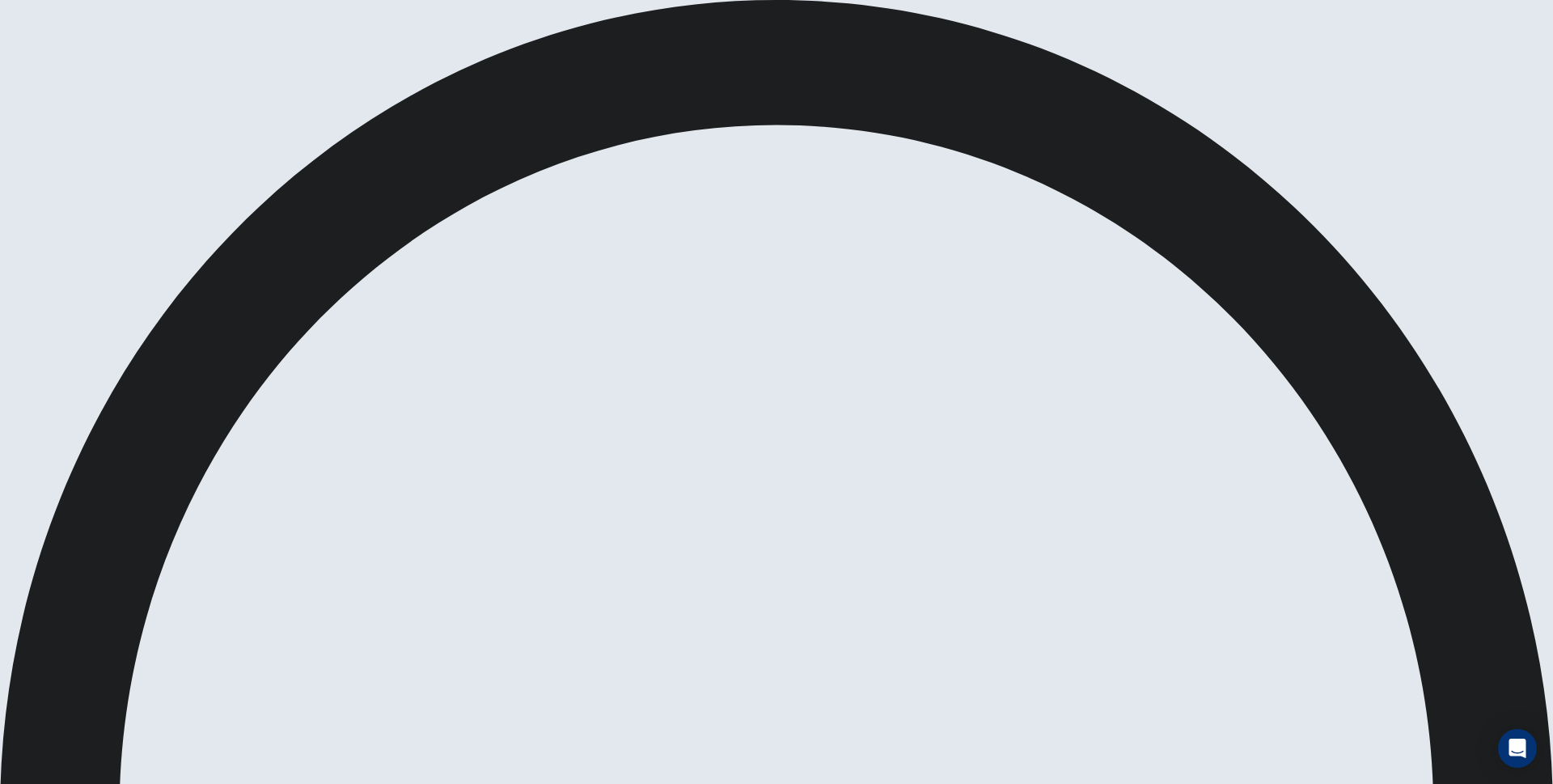
click at [923, 44] on span at bounding box center [923, 44] width 0 height 0
drag, startPoint x: 948, startPoint y: 63, endPoint x: 978, endPoint y: 62, distance: 30.0
click at [923, 44] on span at bounding box center [923, 44] width 0 height 0
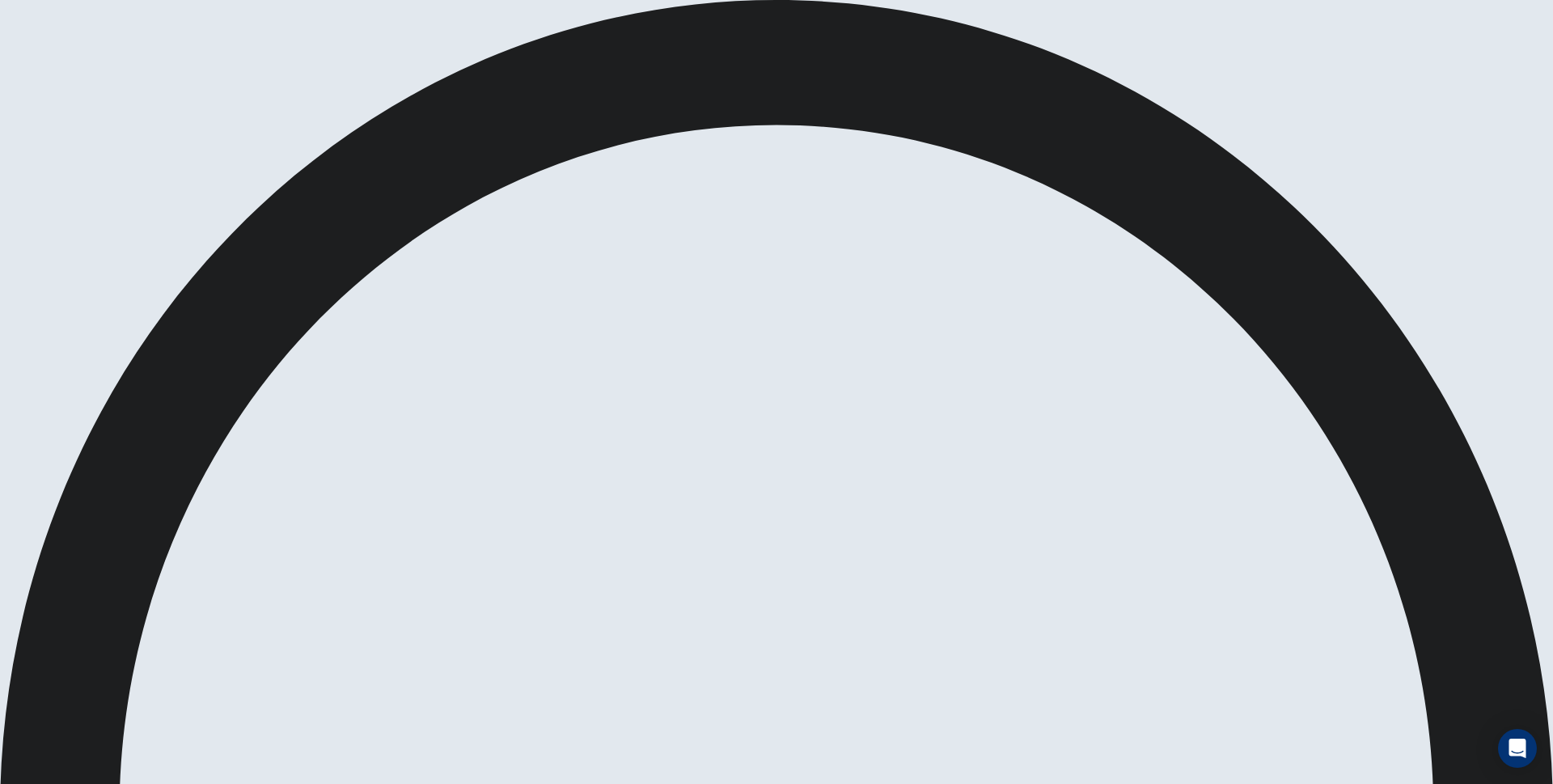
click at [923, 44] on span at bounding box center [923, 44] width 0 height 0
type input "0.8"
click at [923, 44] on span at bounding box center [923, 44] width 0 height 0
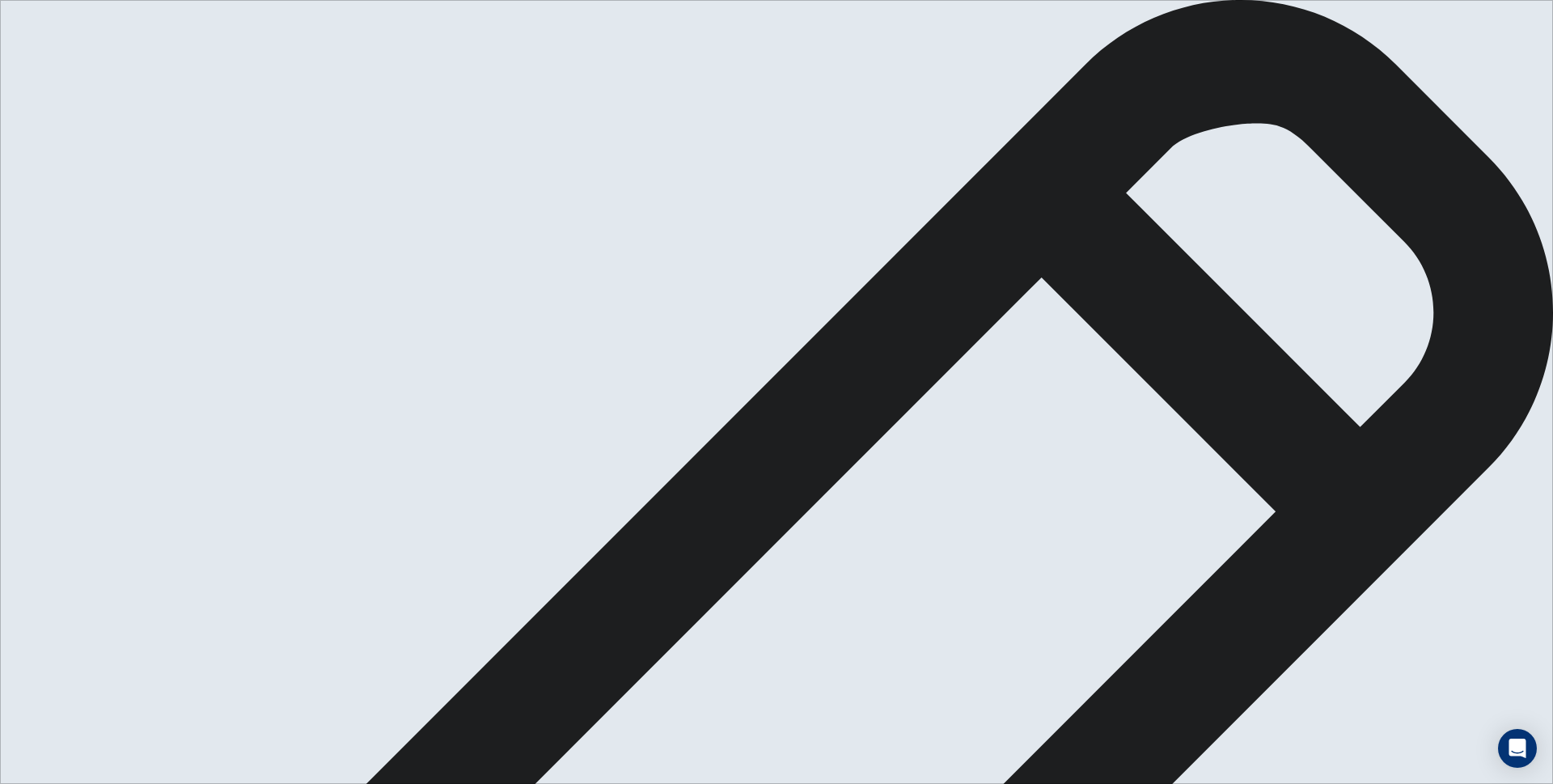
drag, startPoint x: 966, startPoint y: 292, endPoint x: 936, endPoint y: 296, distance: 30.3
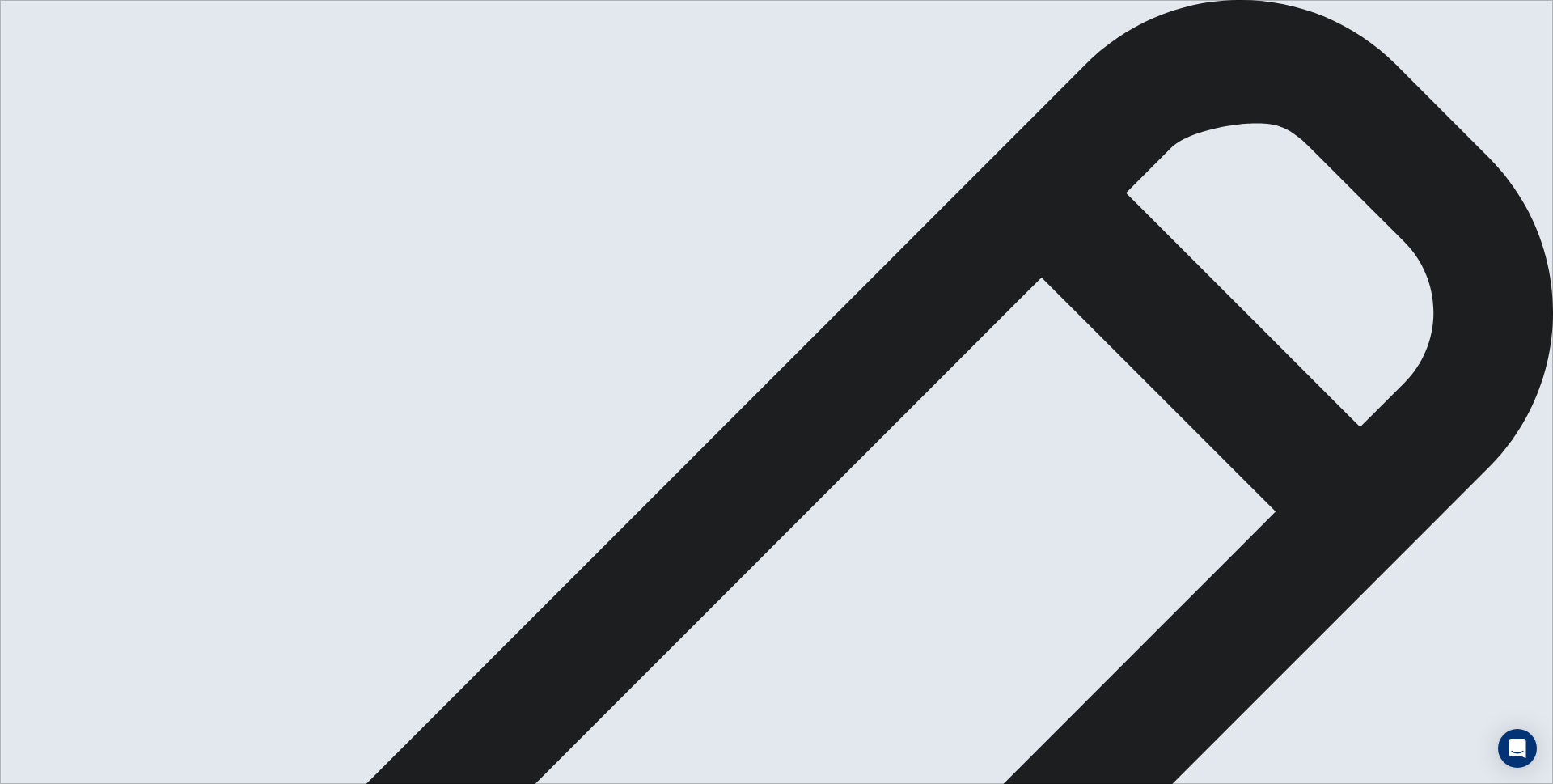
drag, startPoint x: 1119, startPoint y: 347, endPoint x: 1081, endPoint y: 349, distance: 38.1
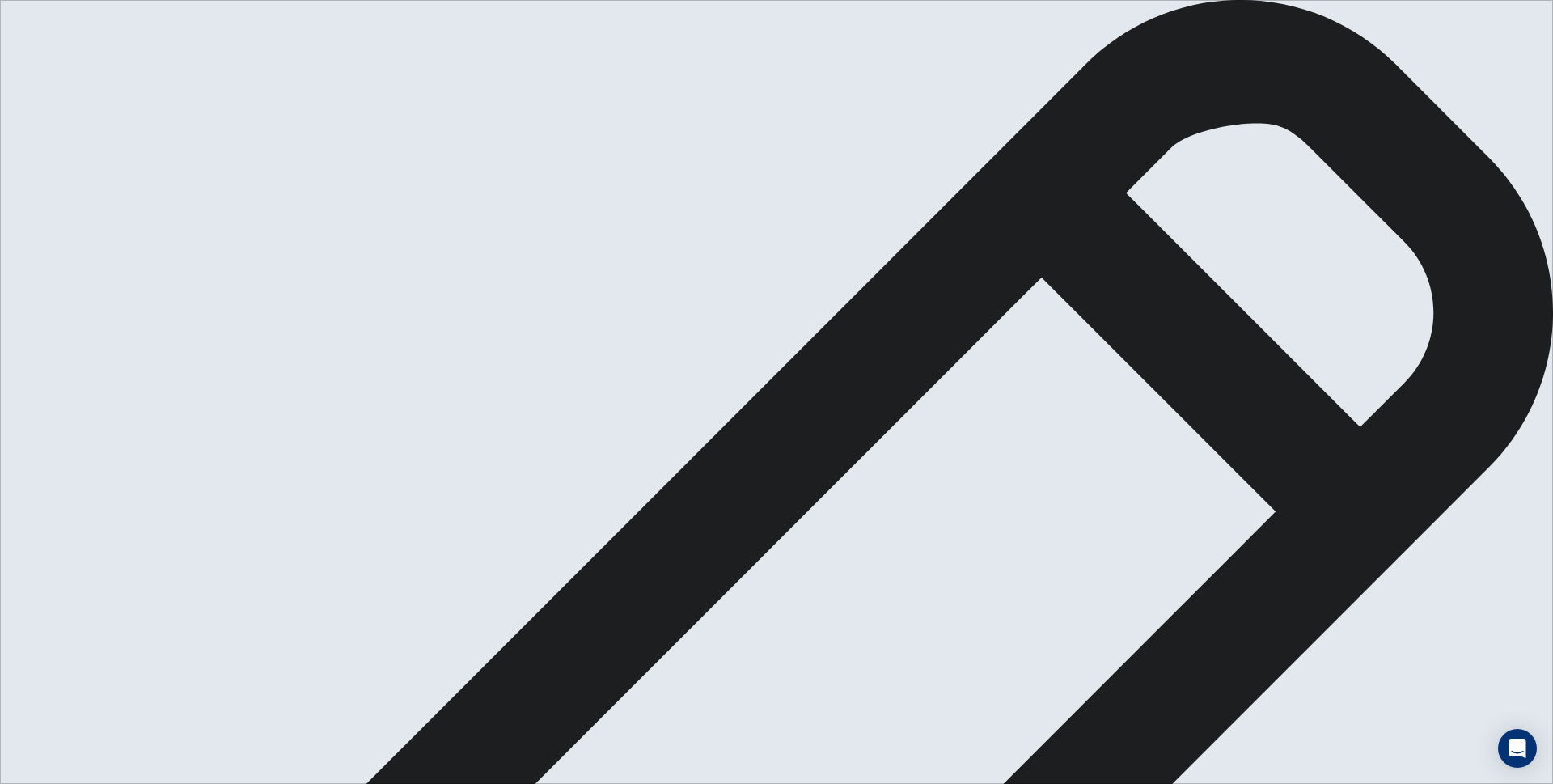
type textarea "Yes, I agree because, in many year, money change a lot many [DOMAIN_NAME] this …"
